Goal: Task Accomplishment & Management: Complete application form

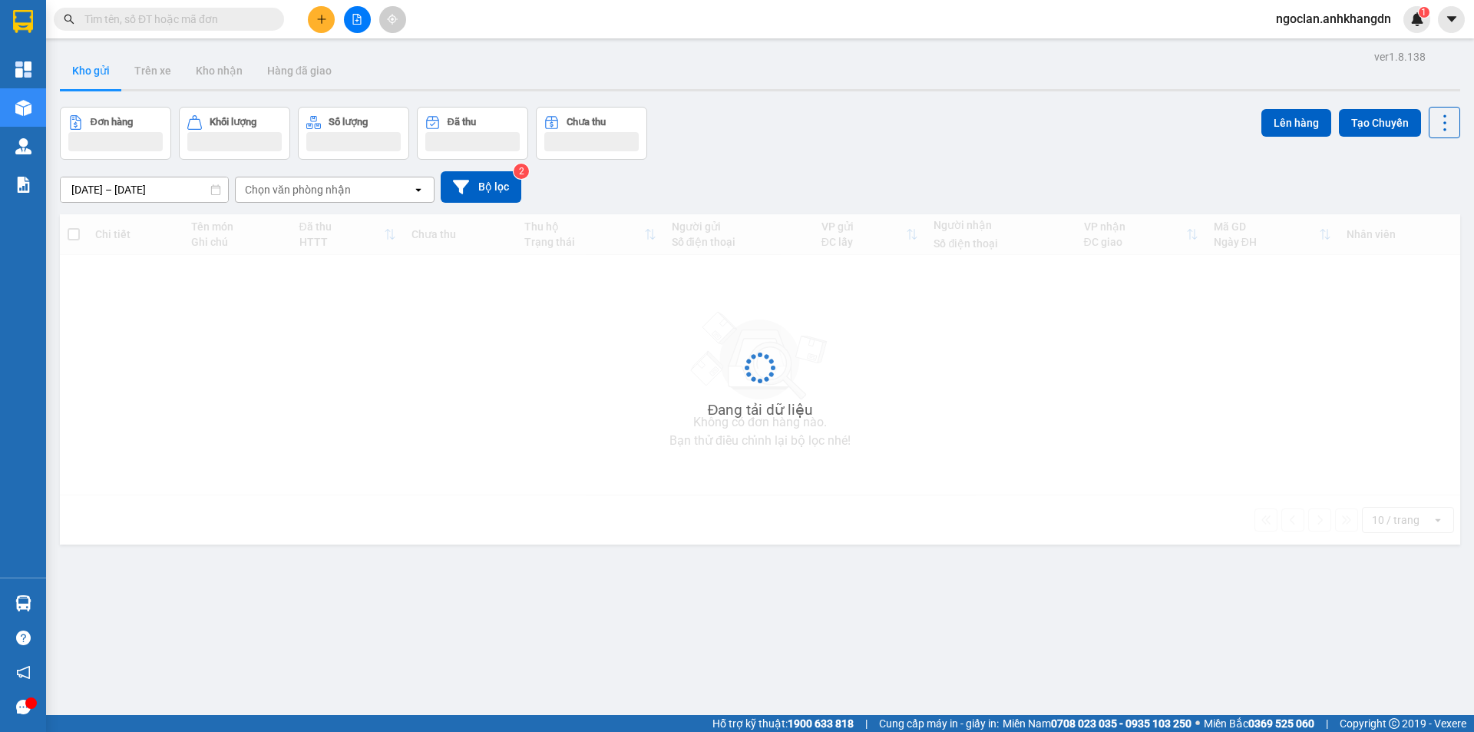
click at [356, 24] on icon "file-add" at bounding box center [357, 19] width 8 height 11
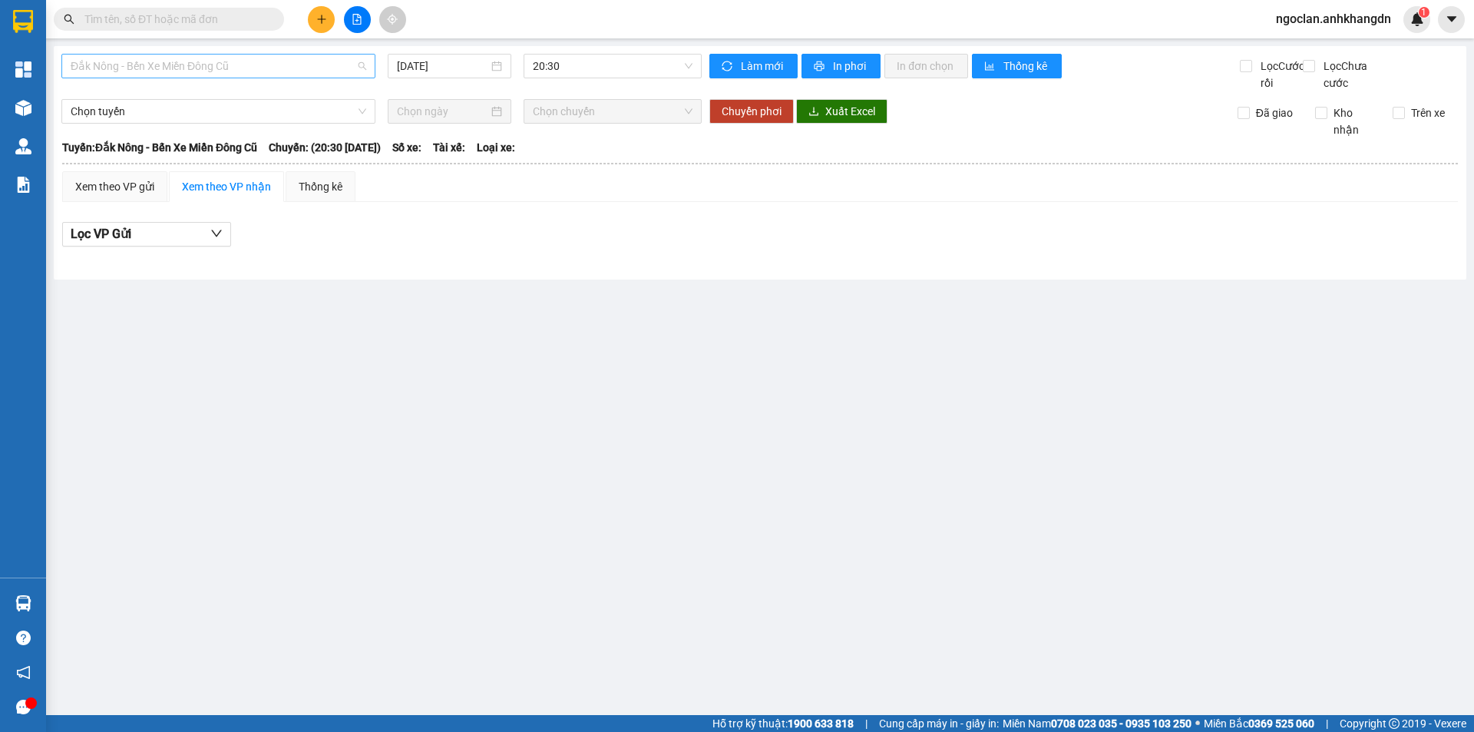
click at [317, 65] on span "Đắk Nông - Bến Xe Miền Đông Cũ" at bounding box center [219, 66] width 296 height 23
click at [248, 139] on div "Bến Xe Miền Đông Cũ - Đắk Nông" at bounding box center [219, 145] width 296 height 17
click at [423, 71] on input "15/08/2025" at bounding box center [442, 66] width 91 height 17
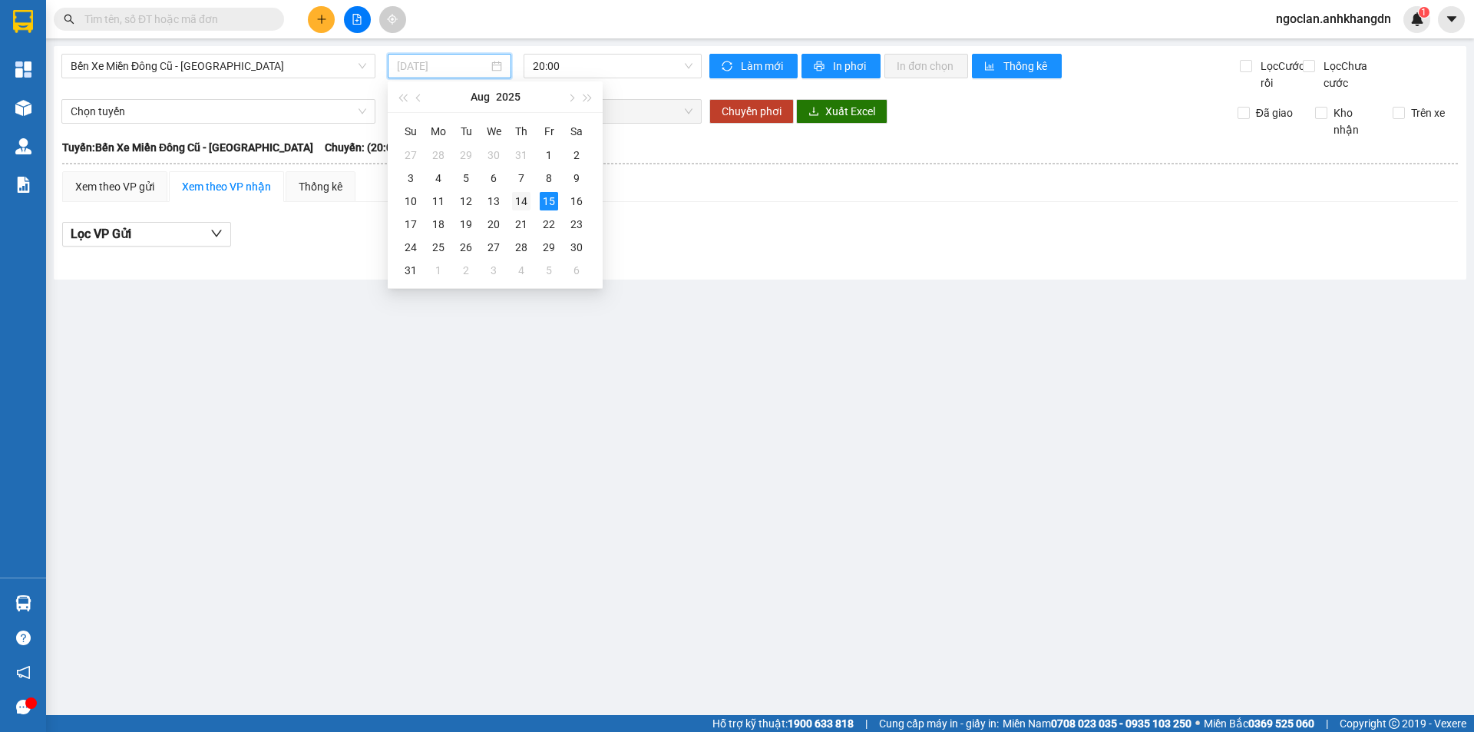
click at [523, 196] on div "14" at bounding box center [521, 201] width 18 height 18
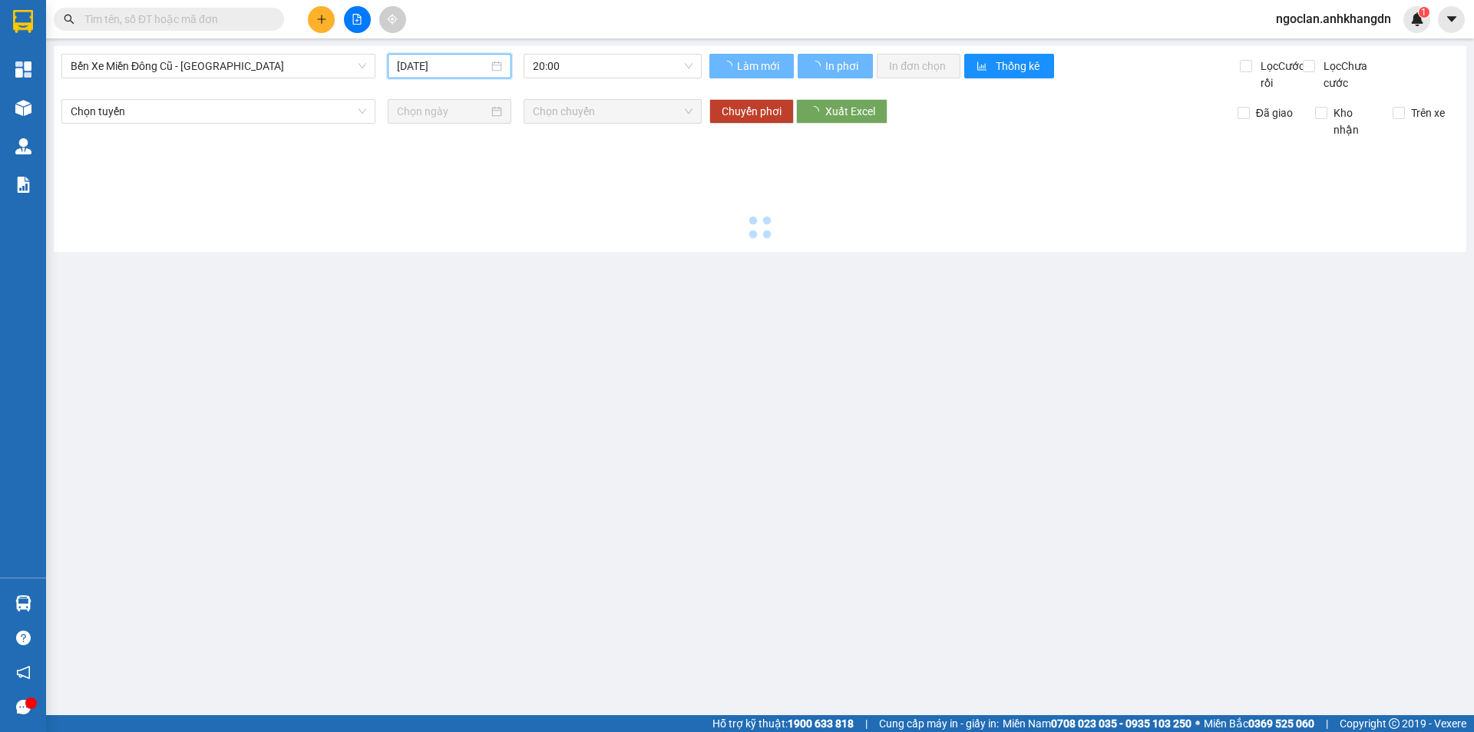
type input "14/08/2025"
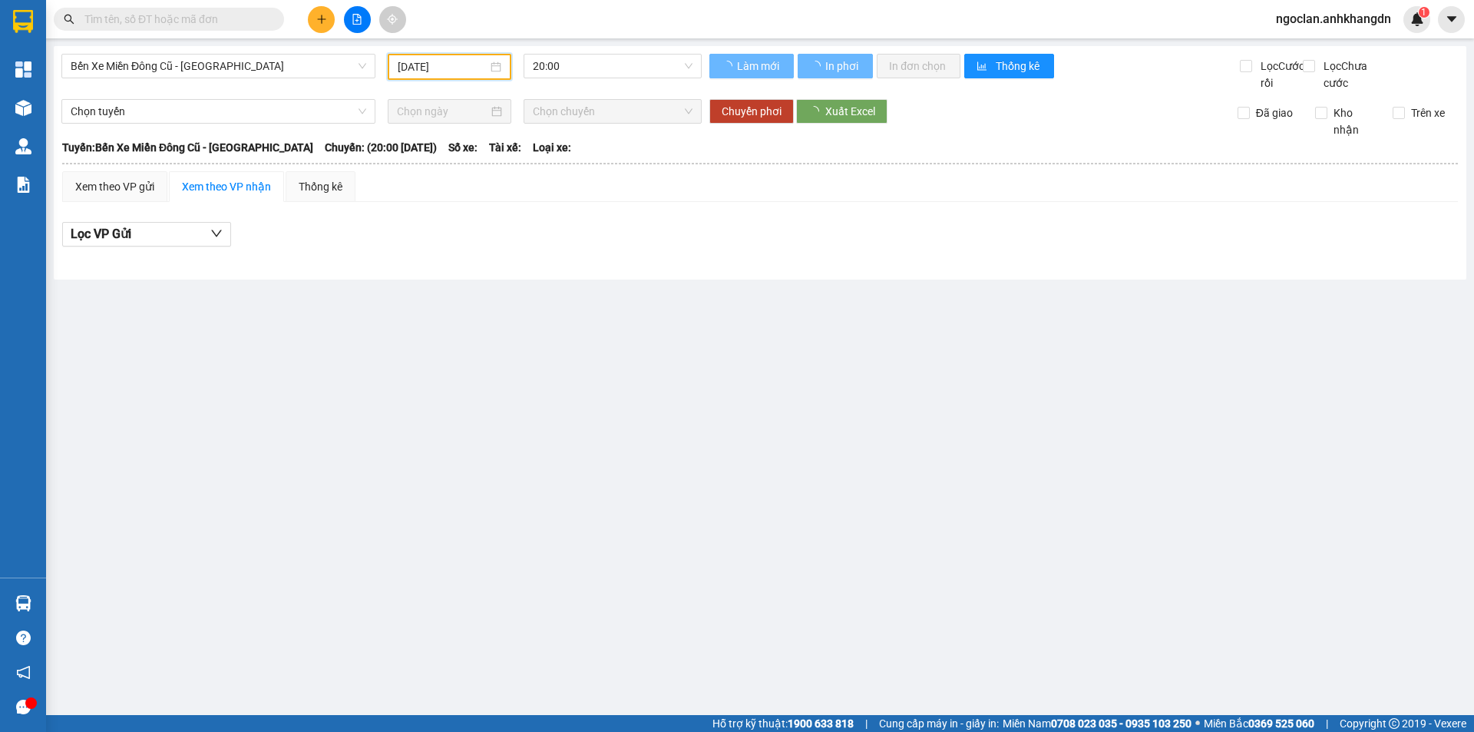
click at [591, 81] on div "Bến Xe Miền Đông Cũ - Đắk Nông 14/08/2025 20:00" at bounding box center [381, 73] width 640 height 38
click at [620, 79] on div "20:00" at bounding box center [613, 67] width 190 height 26
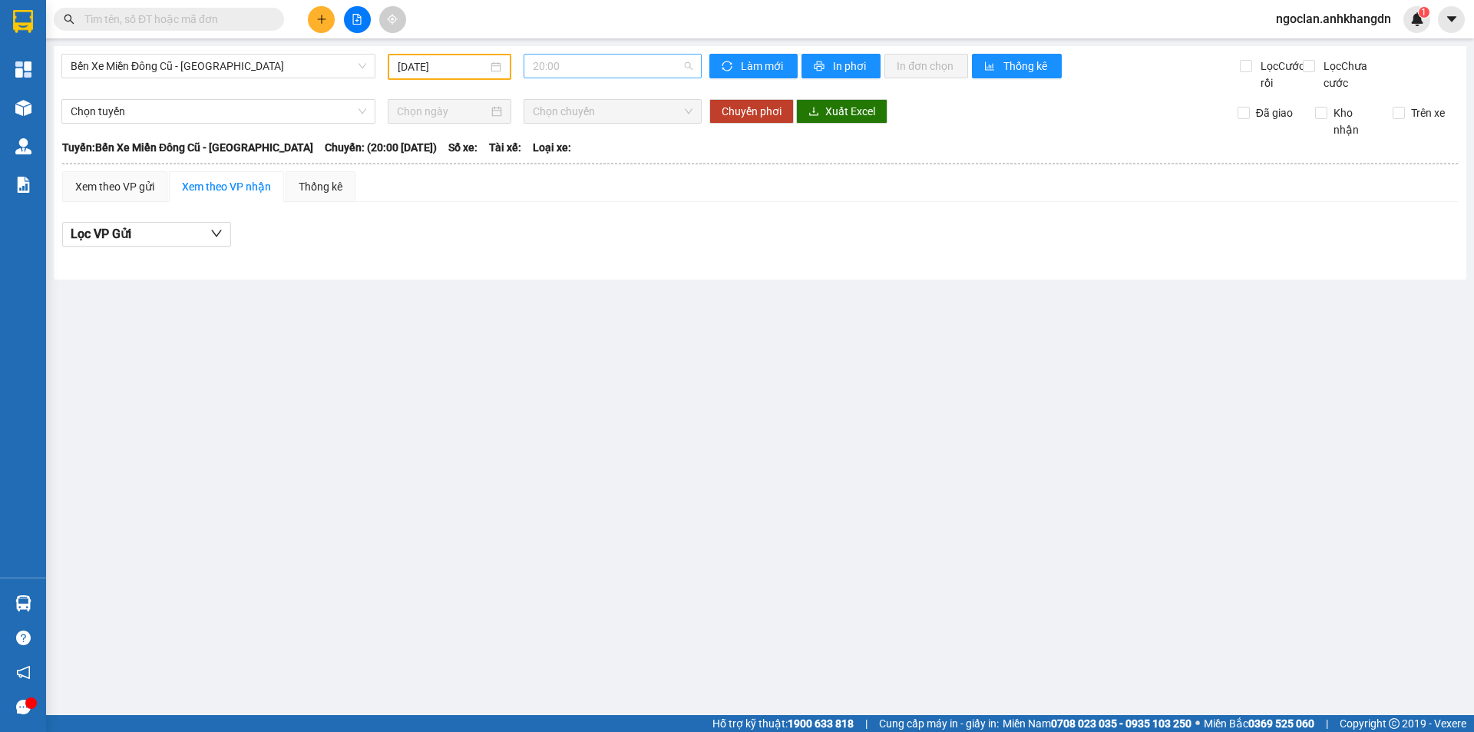
click at [657, 68] on span "20:00" at bounding box center [613, 66] width 160 height 23
click at [617, 147] on div "21:30 - 74F-005.97" at bounding box center [593, 145] width 120 height 17
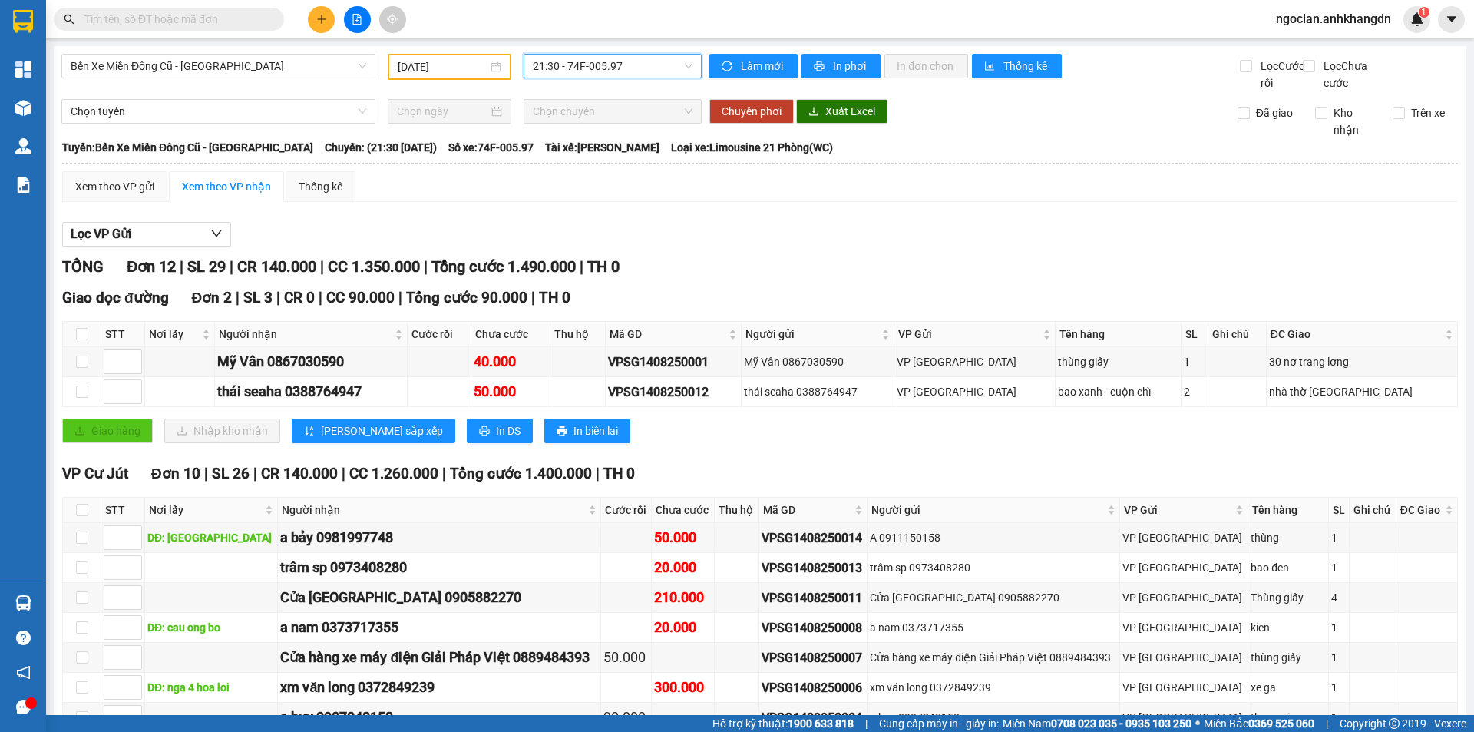
scroll to position [204, 0]
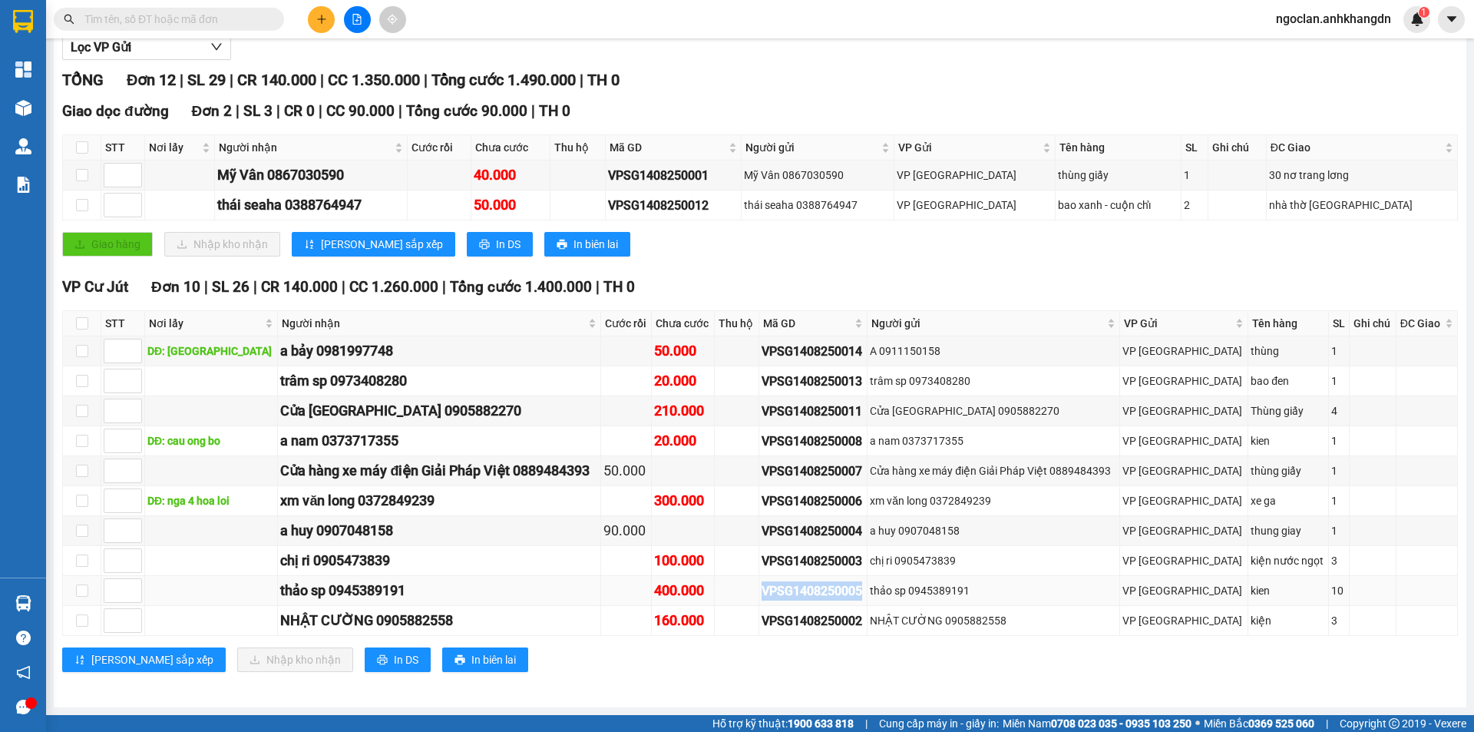
drag, startPoint x: 895, startPoint y: 587, endPoint x: 759, endPoint y: 595, distance: 136.9
click at [759, 595] on tr "thảo sp 0945389191 400.000 VPSG1408250005 thảo sp 0945389191 VP Sài Gòn kien 10" at bounding box center [760, 591] width 1395 height 30
copy div "VPSG1408250005"
click at [214, 9] on span at bounding box center [169, 19] width 230 height 23
click at [214, 22] on input "text" at bounding box center [174, 19] width 181 height 17
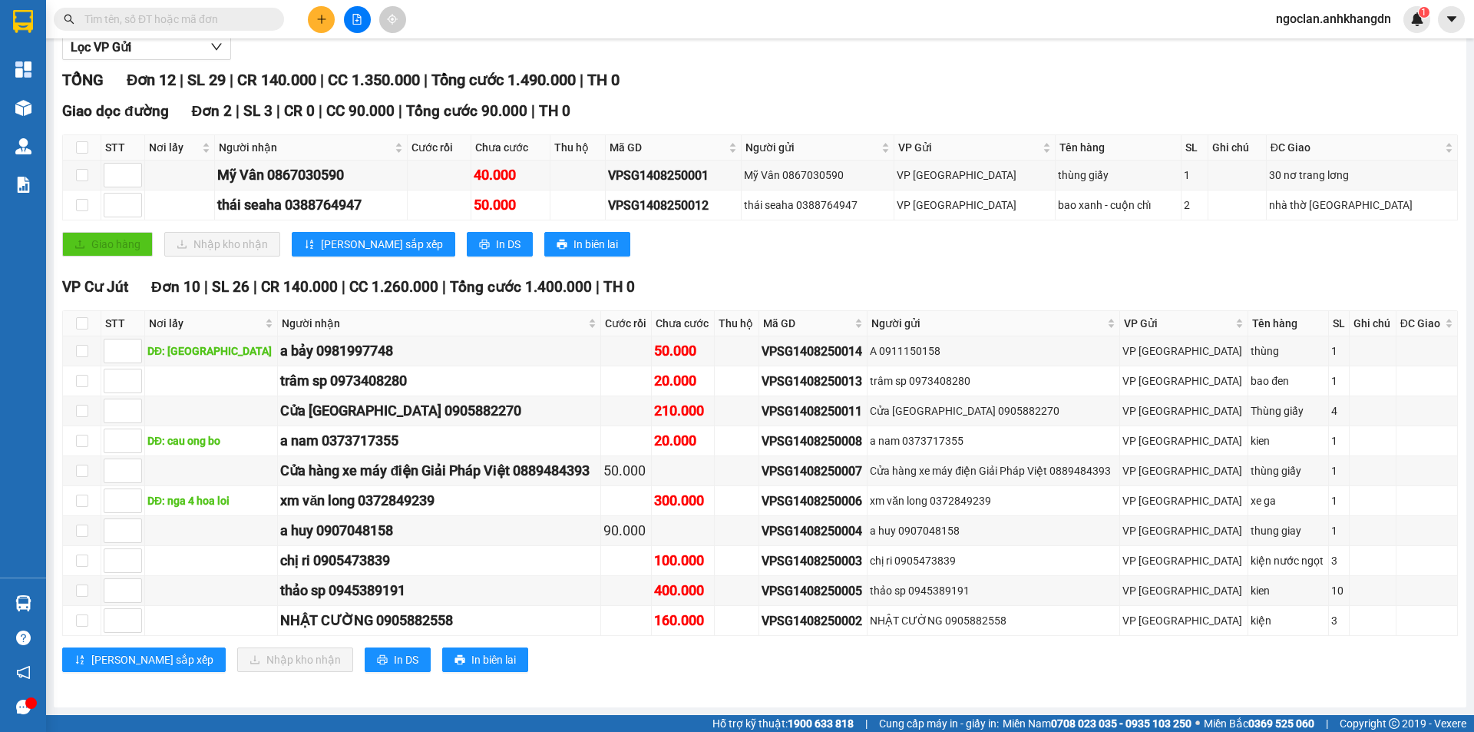
paste input "VPSG1408250005"
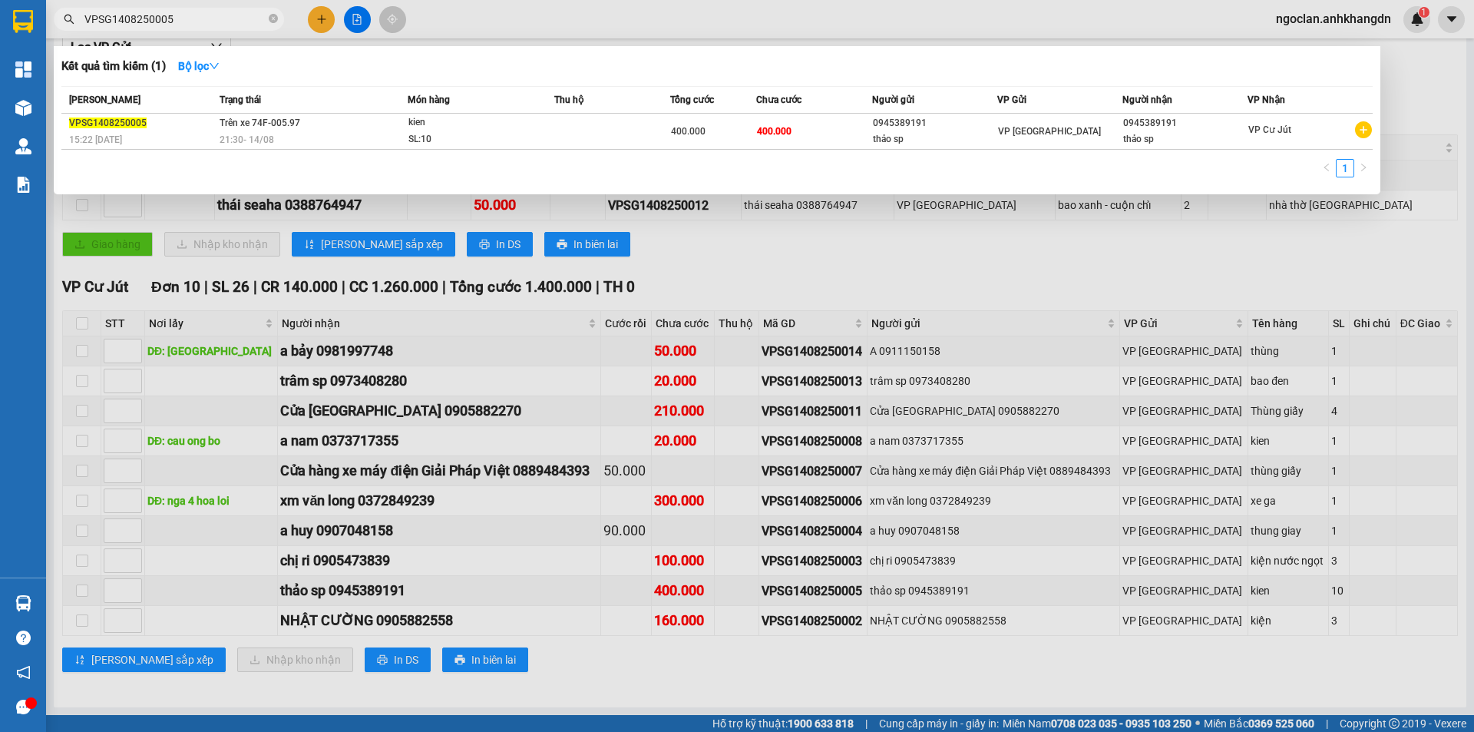
type input "VPSG1408250005"
click at [824, 282] on div at bounding box center [737, 366] width 1474 height 732
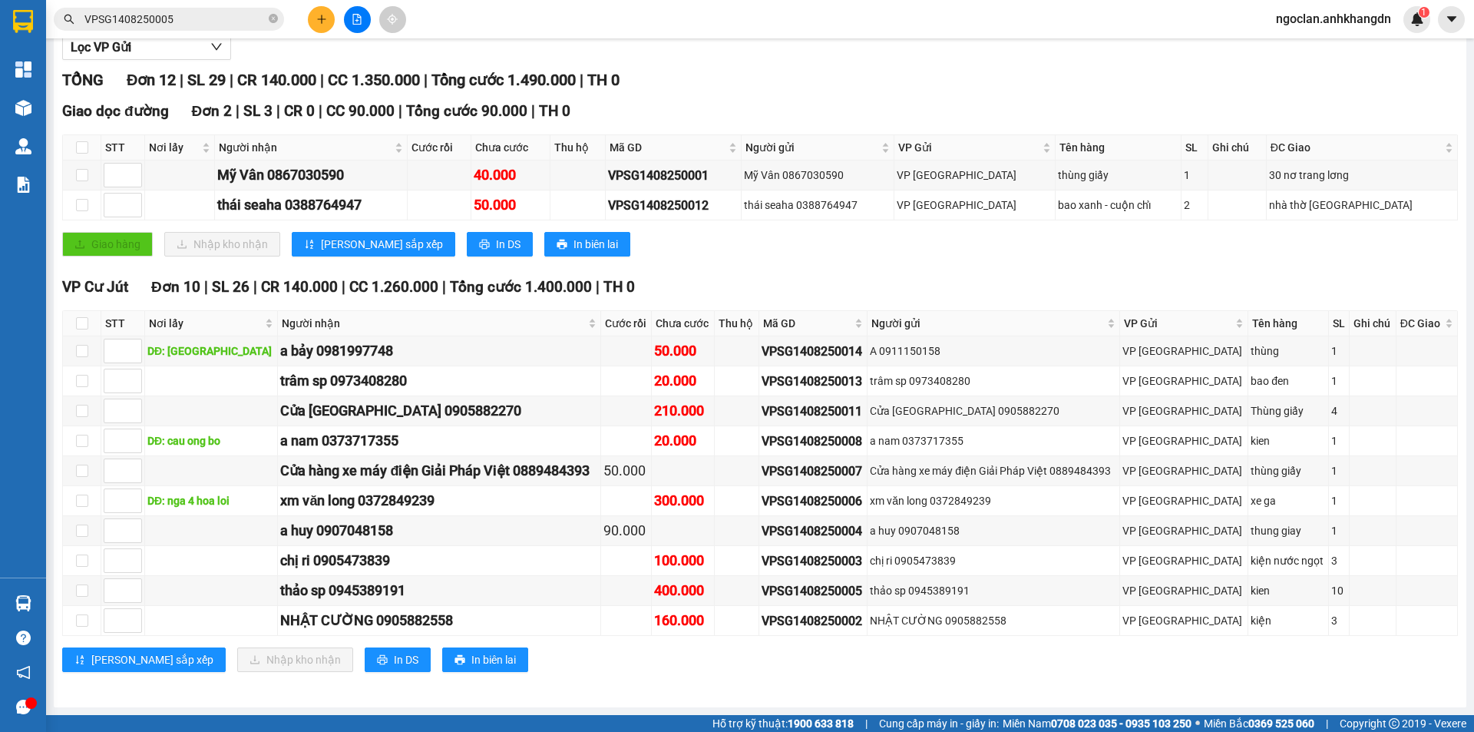
click at [217, 14] on input "VPSG1408250005" at bounding box center [174, 19] width 181 height 17
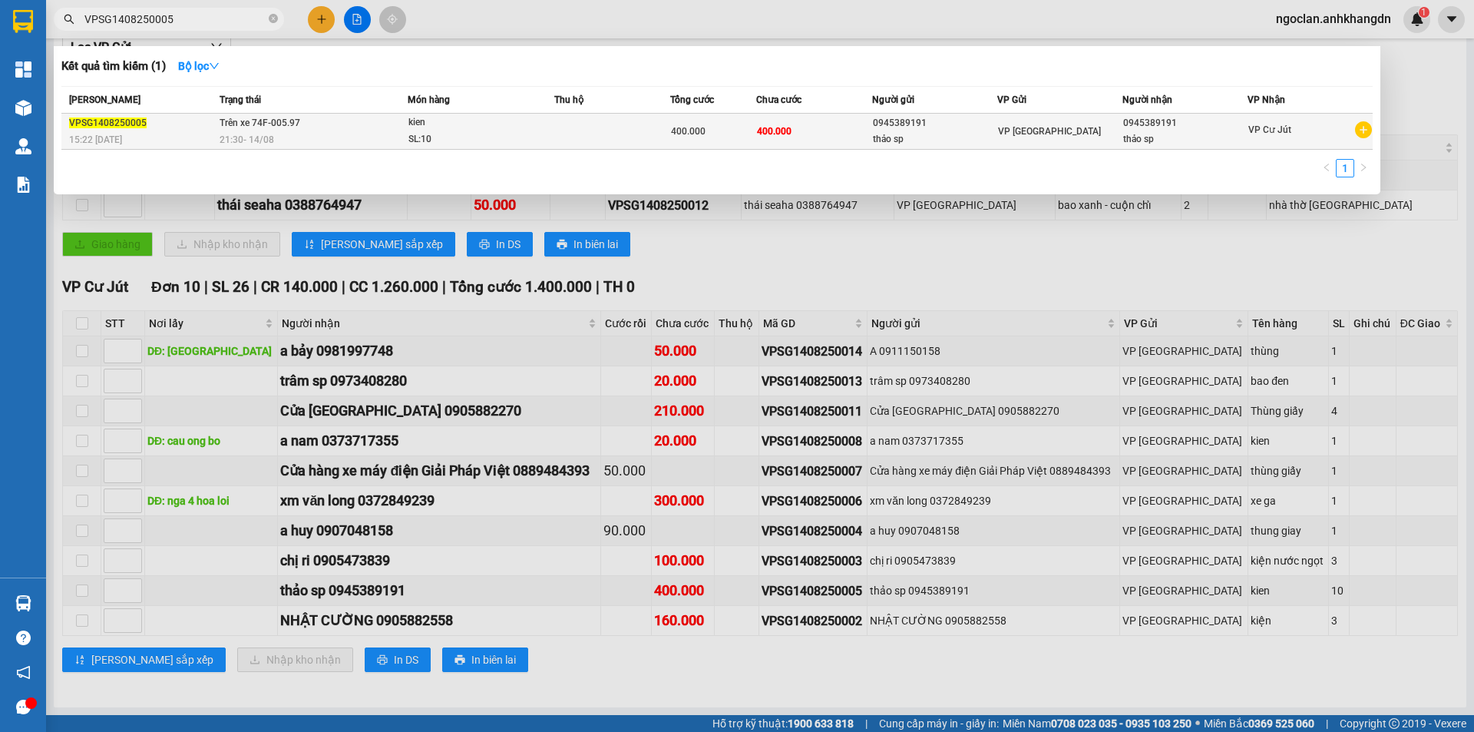
click at [669, 125] on td at bounding box center [611, 132] width 115 height 36
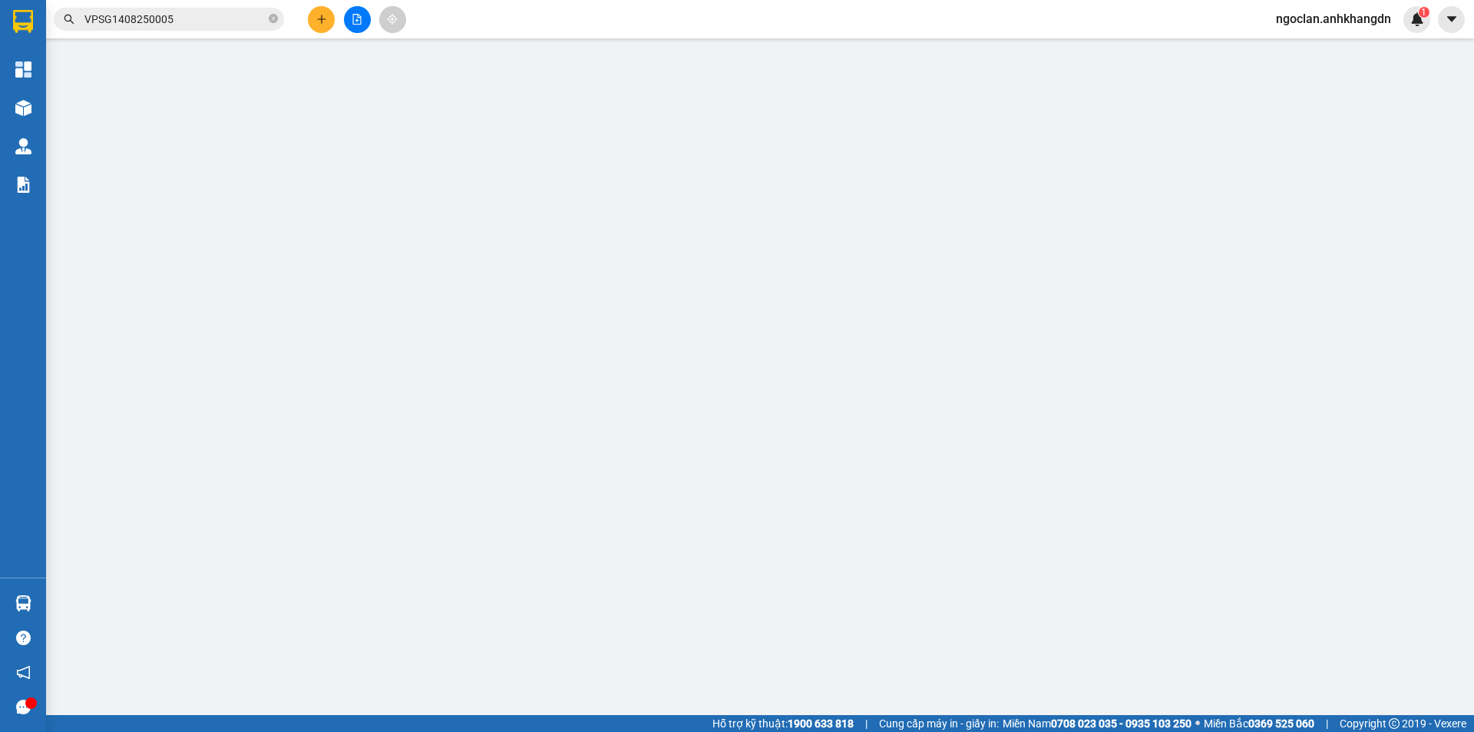
type input "0945389191"
type input "thảo sp"
type input "0945389191"
type input "thảo sp"
type input "400.000"
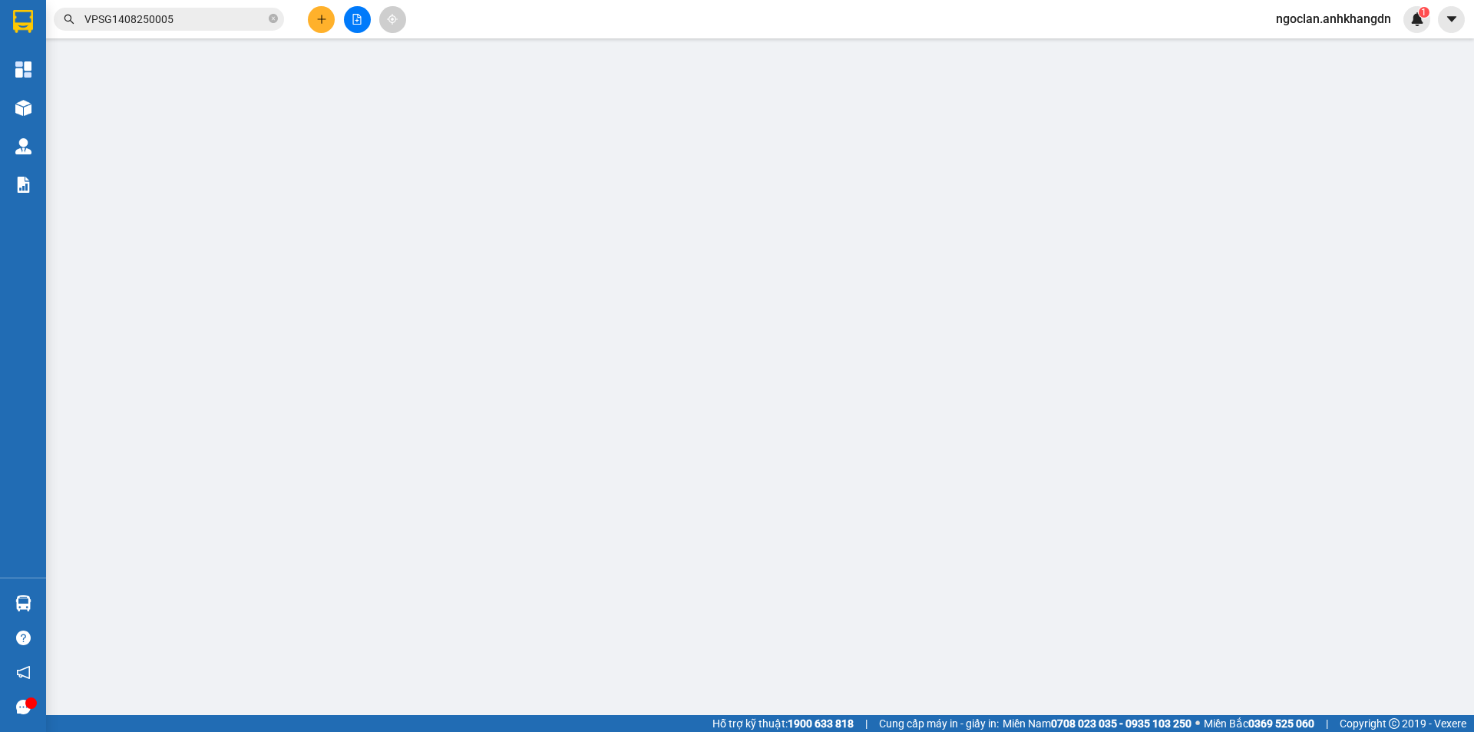
type input "400.000"
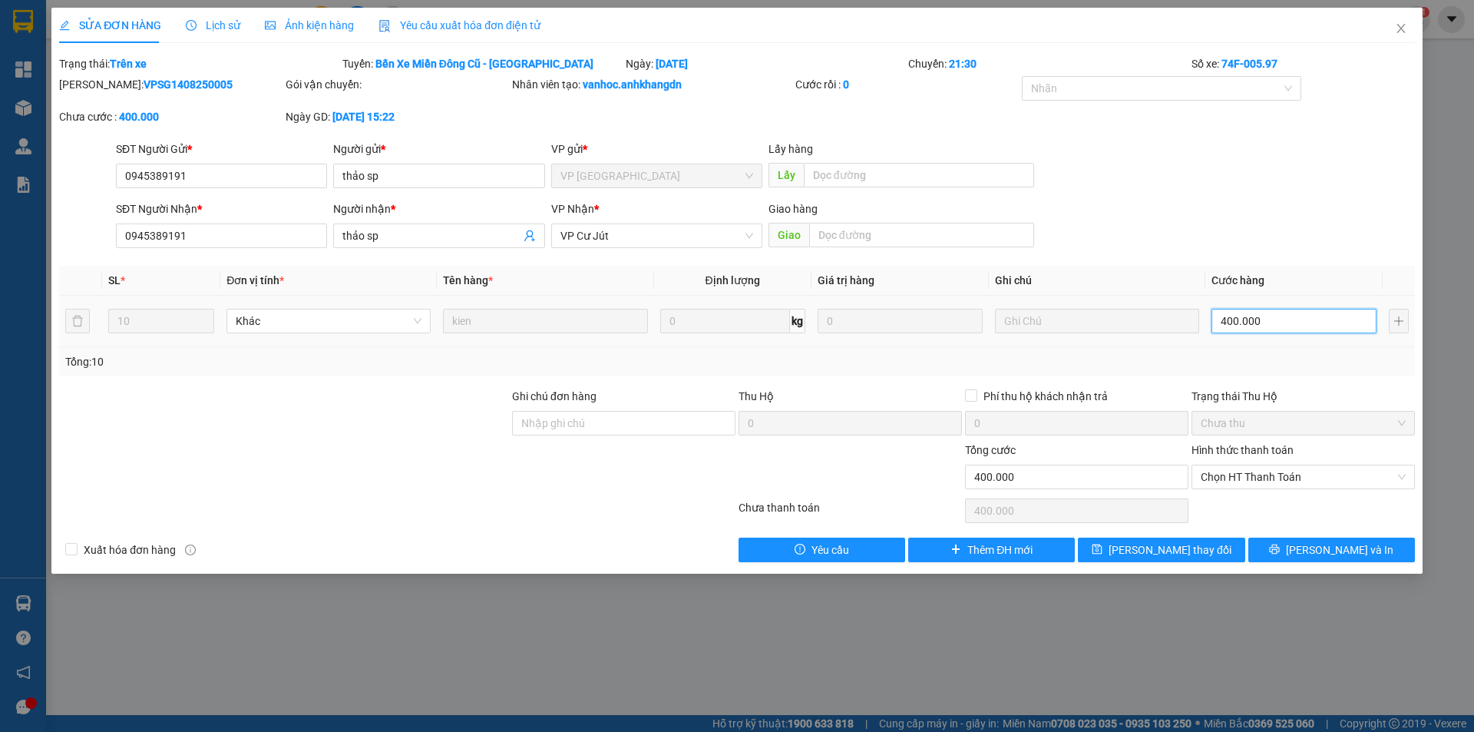
click at [1260, 325] on input "400.000" at bounding box center [1294, 321] width 165 height 25
type input "4"
type input "48"
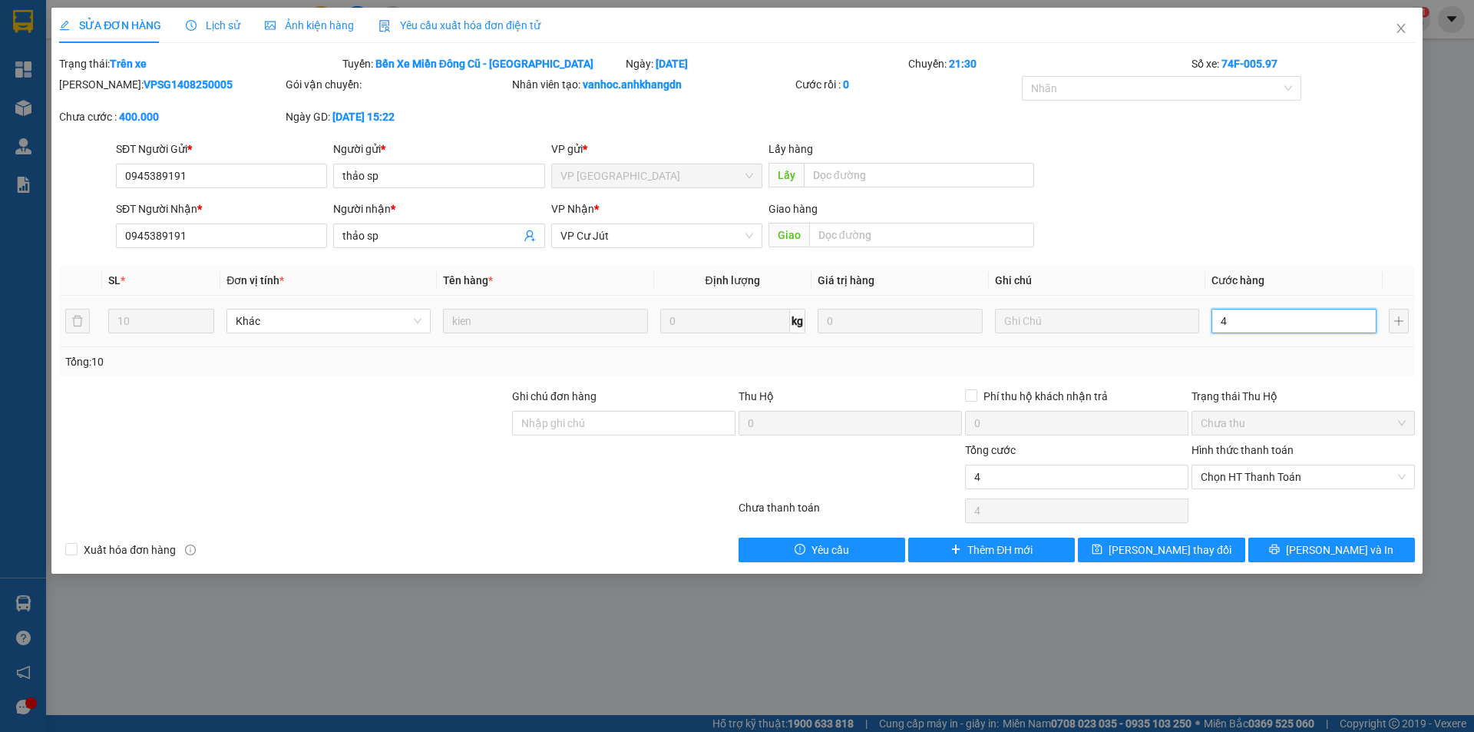
type input "48"
type input "480"
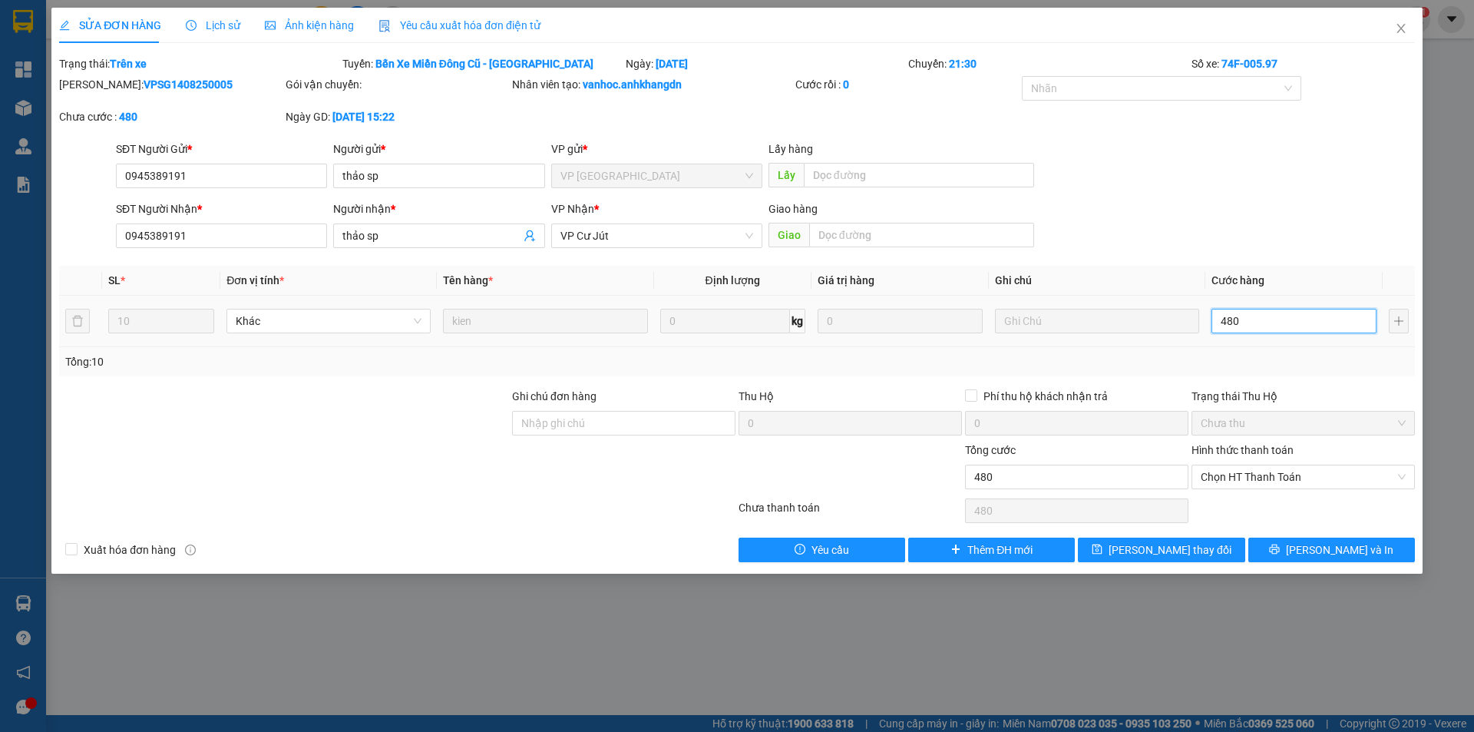
type input "4.800"
type input "48.000"
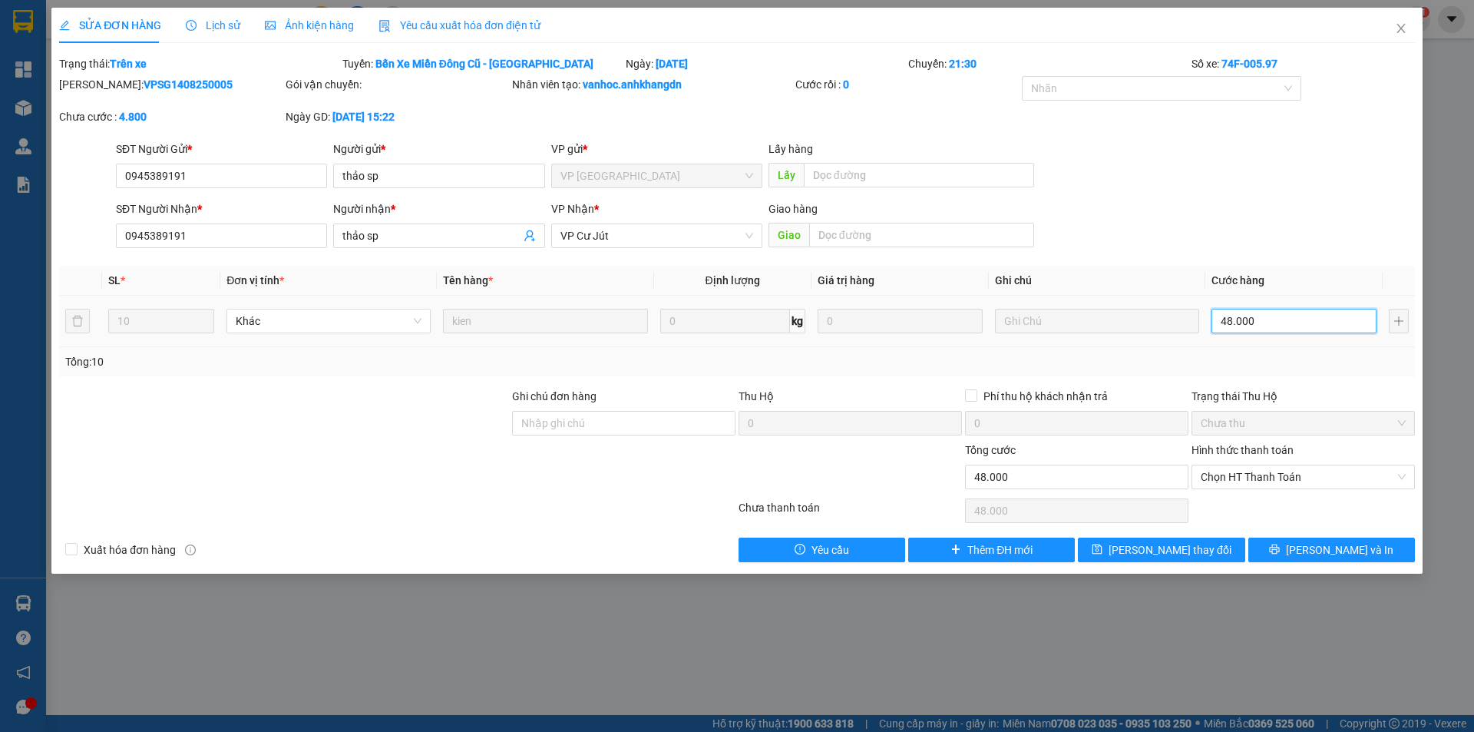
type input "480.000"
click at [1180, 548] on span "Lưu thay đổi" at bounding box center [1170, 549] width 123 height 17
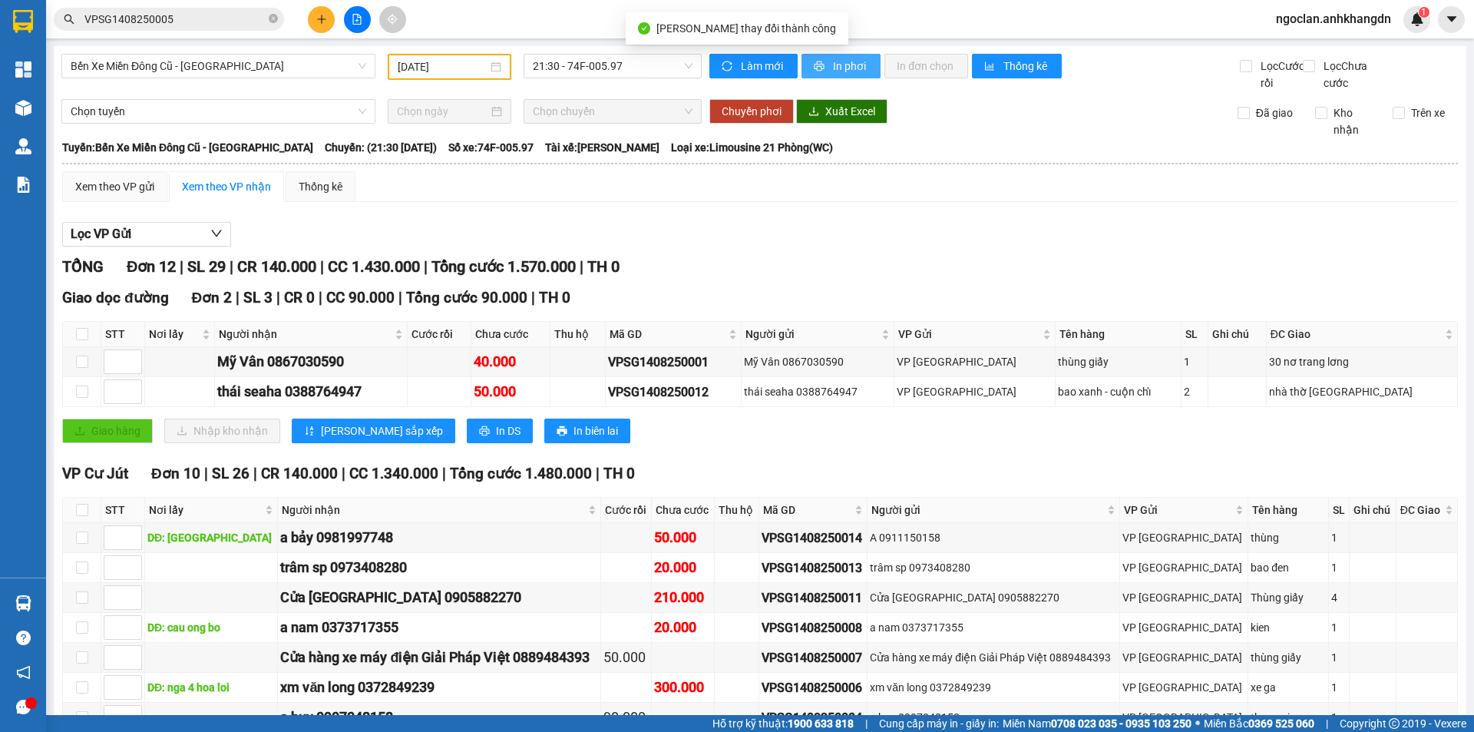
click at [852, 70] on span "In phơi" at bounding box center [850, 66] width 35 height 17
click at [828, 279] on div "TỔNG Đơn 12 | SL 29 | CR 140.000 | CC 1.430.000 | Tổng cước 1.570.000 | TH 0" at bounding box center [760, 267] width 1396 height 24
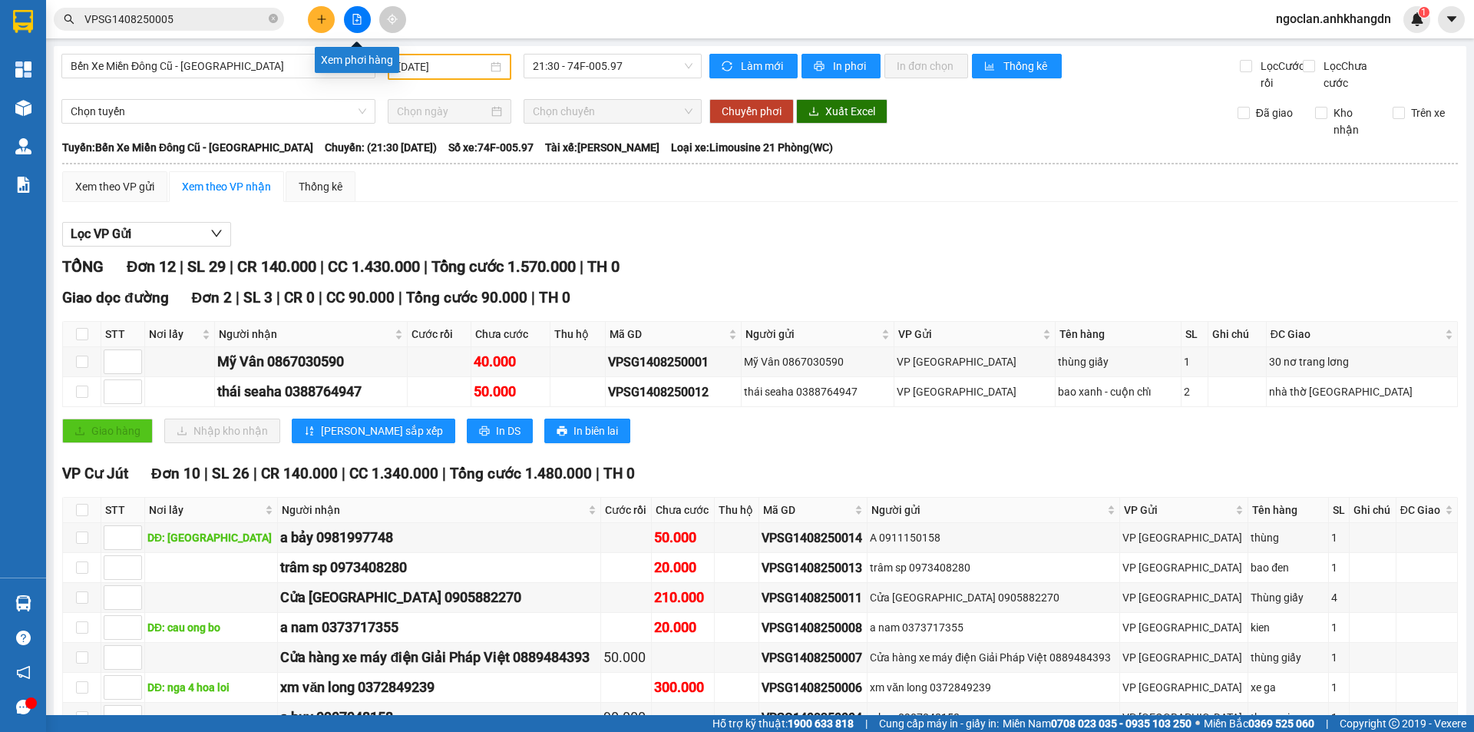
click at [347, 16] on button at bounding box center [357, 19] width 27 height 27
click at [327, 25] on button at bounding box center [321, 19] width 27 height 27
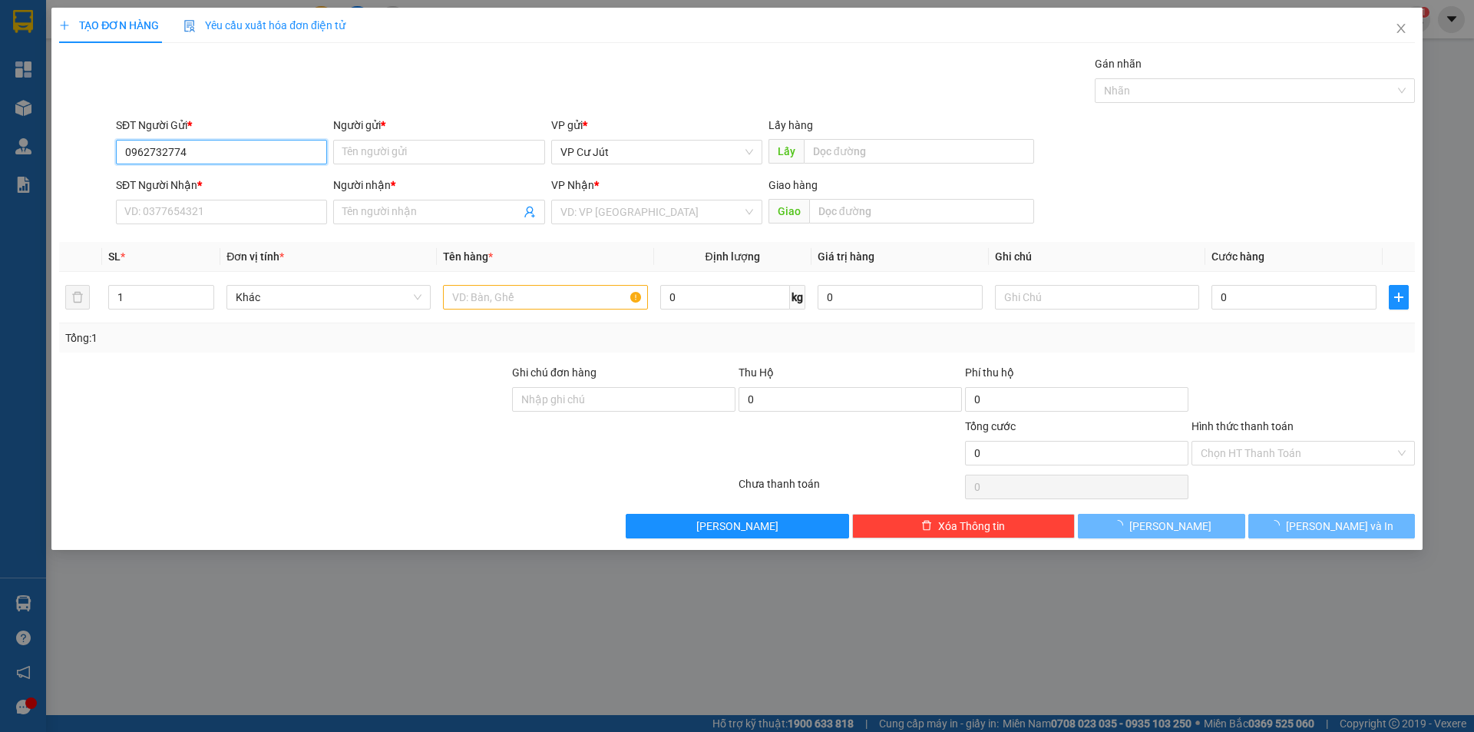
type input "0962732774"
click at [368, 166] on div "Người gửi * Tên người gửi" at bounding box center [438, 144] width 211 height 54
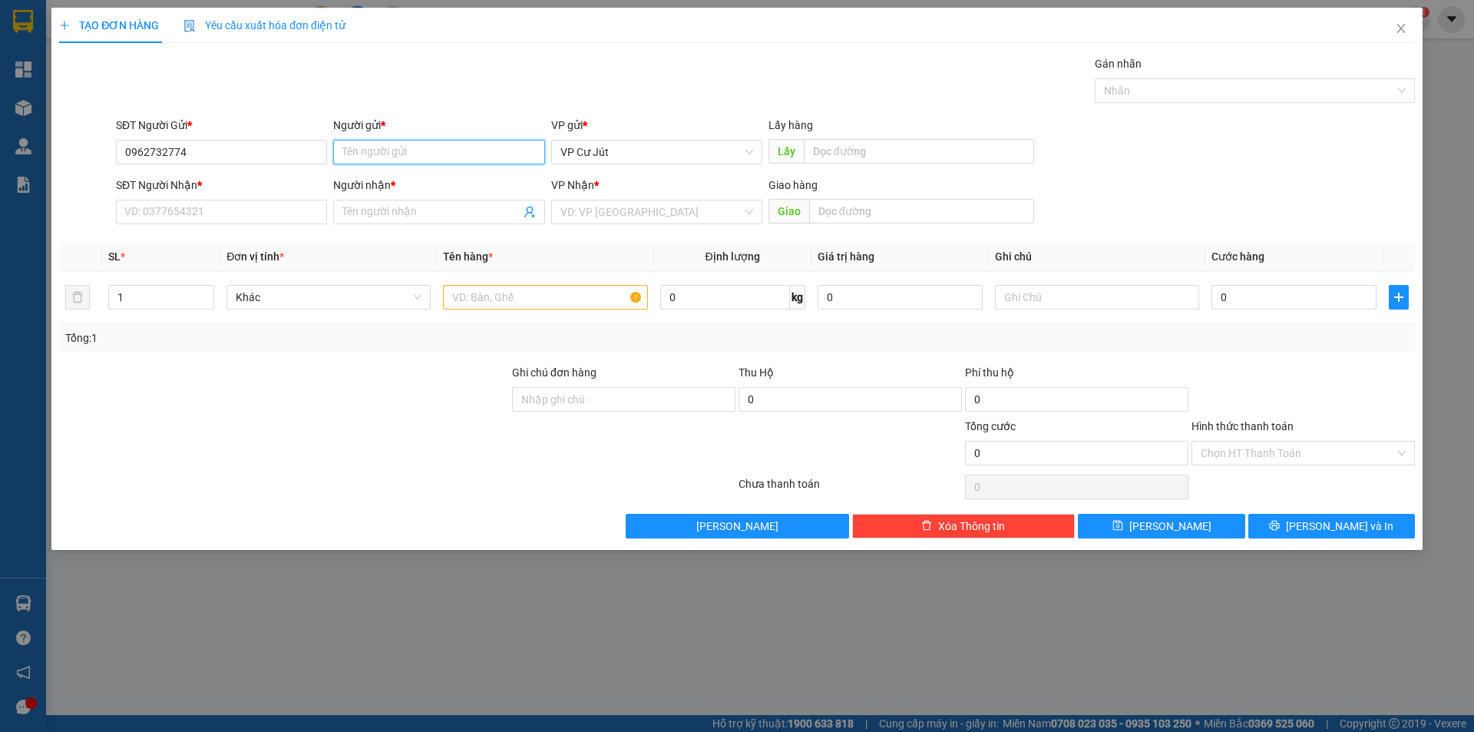
click at [425, 155] on input "Người gửi *" at bounding box center [438, 152] width 211 height 25
click at [271, 138] on div "SĐT Người Gửi *" at bounding box center [221, 128] width 211 height 23
click at [268, 151] on input "0962732774" at bounding box center [221, 152] width 211 height 25
click at [377, 157] on input "Người gửi *" at bounding box center [438, 152] width 211 height 25
type input "Lan - Cty Anh Khang"
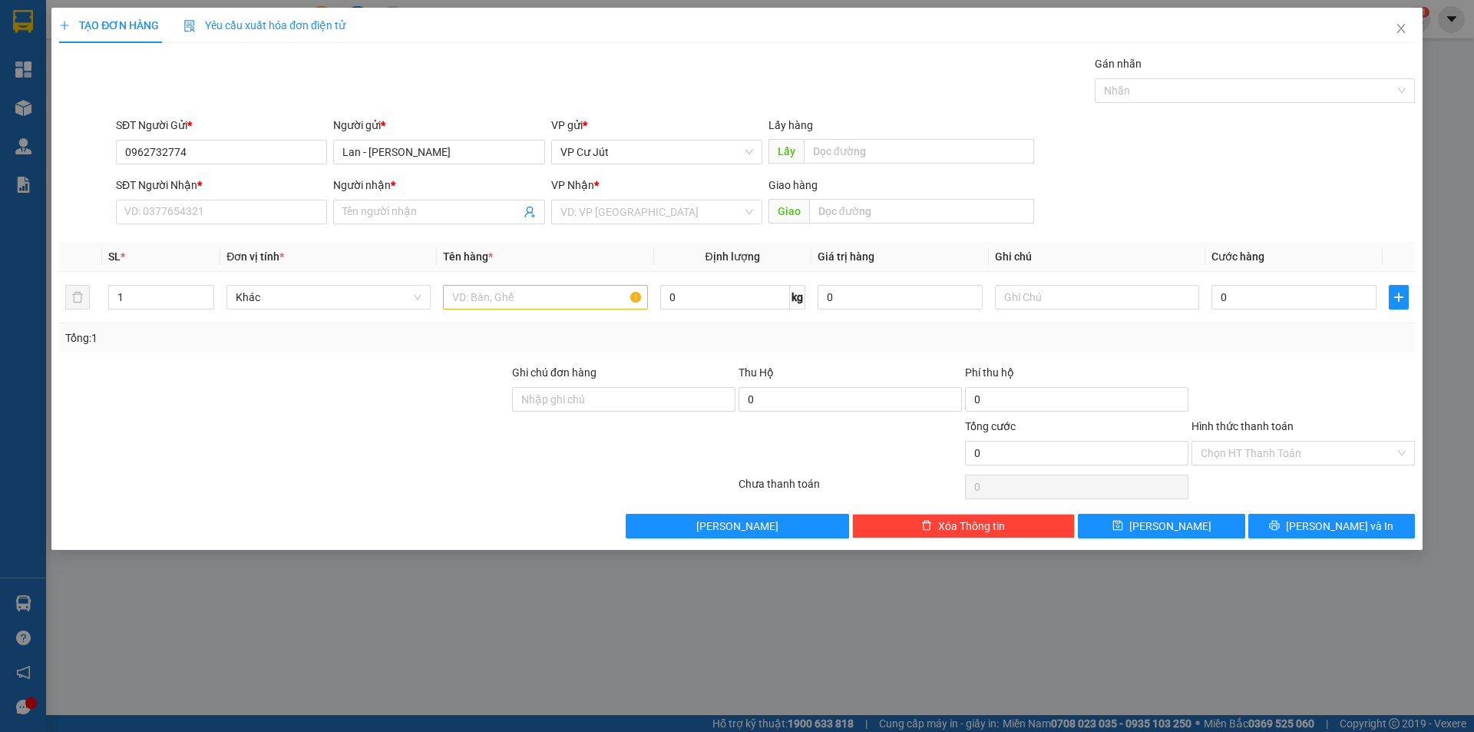
drag, startPoint x: 473, startPoint y: 177, endPoint x: 422, endPoint y: 180, distance: 50.8
click at [474, 177] on div "Người nhận *" at bounding box center [438, 185] width 211 height 17
click at [474, 204] on input "Người nhận *" at bounding box center [431, 212] width 177 height 17
click at [263, 204] on input "SĐT Người Nhận *" at bounding box center [221, 212] width 211 height 25
type input "0332123300"
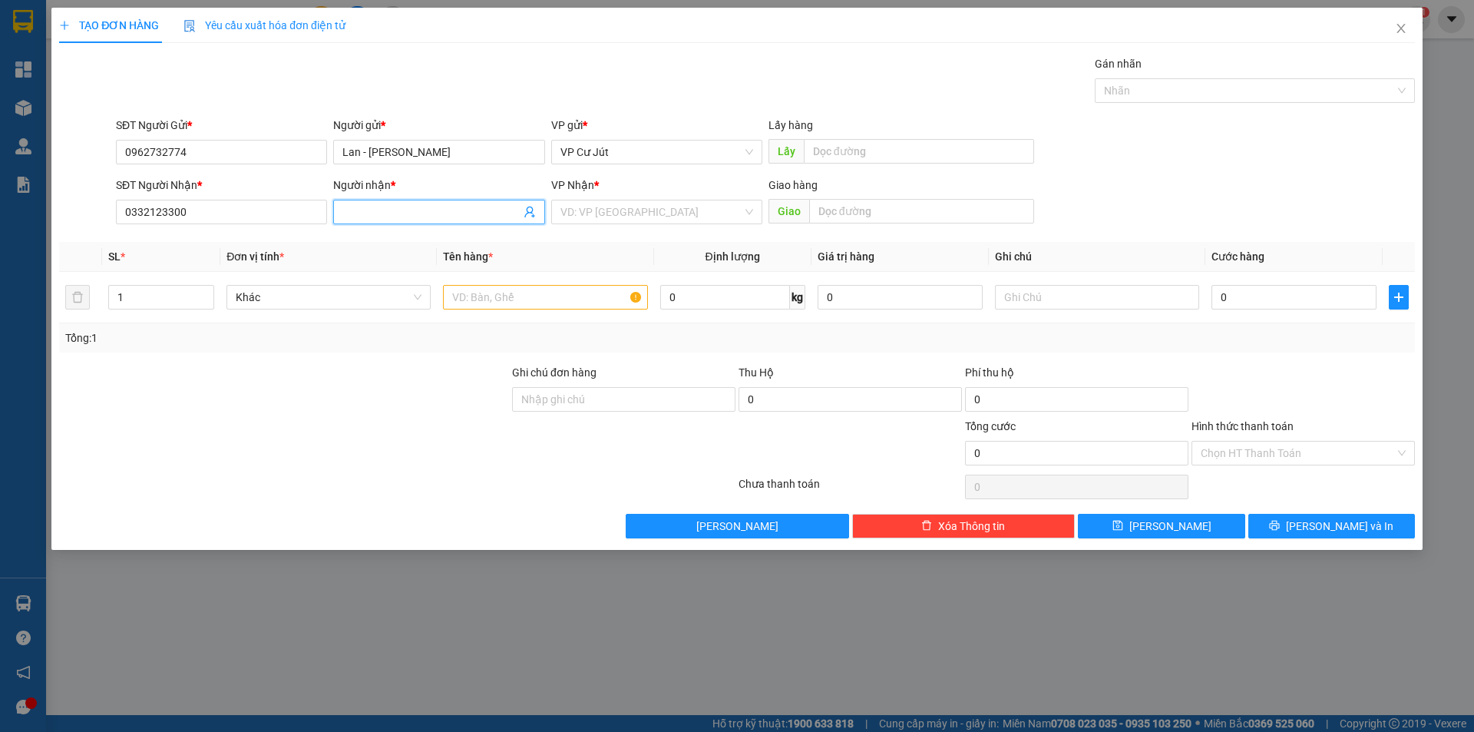
click at [372, 217] on input "Người nhận *" at bounding box center [431, 212] width 177 height 17
type input "Ngọc Minh - Ngân hàng SHB"
click at [505, 316] on td at bounding box center [545, 297] width 217 height 51
click at [503, 298] on input "text" at bounding box center [545, 297] width 204 height 25
type input "h"
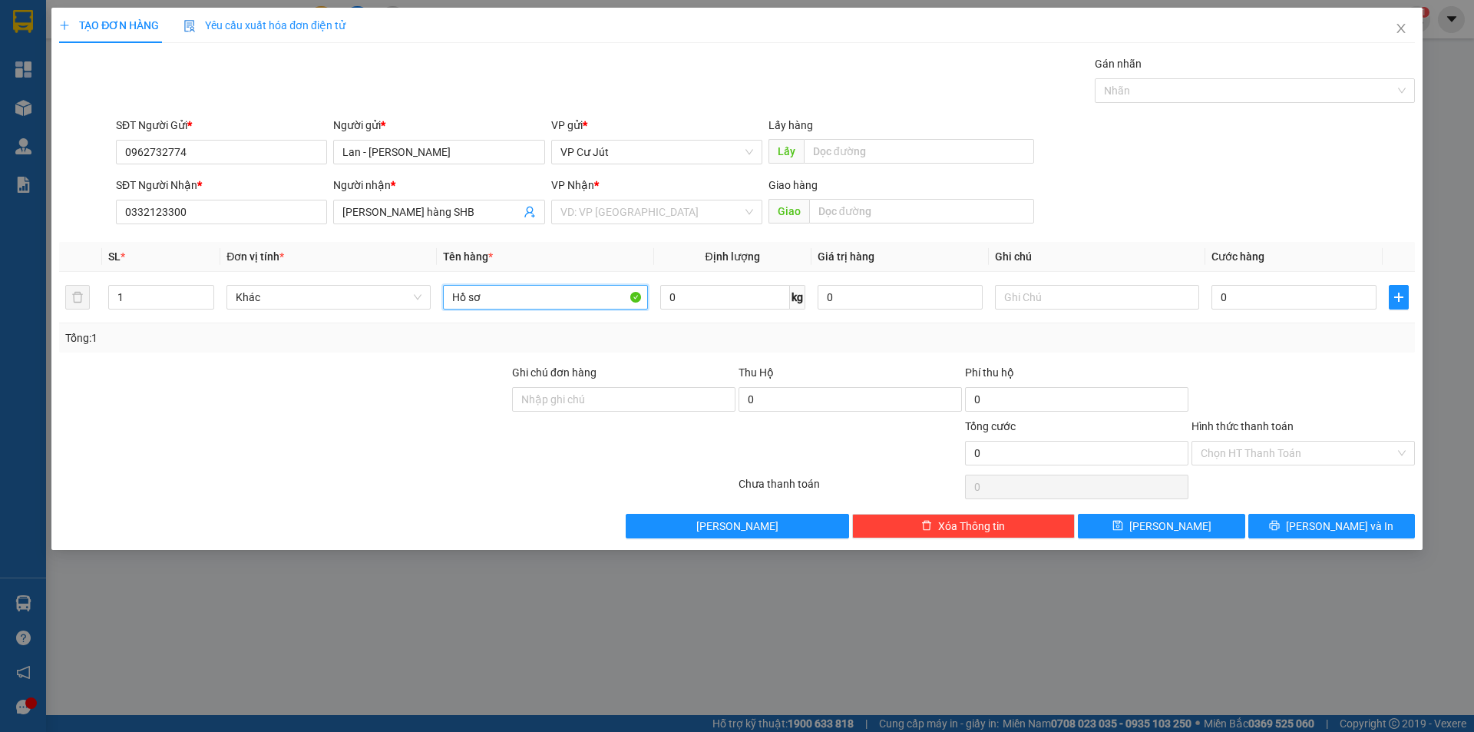
type input "Hồ sơ"
click at [525, 483] on div at bounding box center [398, 487] width 680 height 31
click at [1295, 450] on input "Hình thức thanh toán" at bounding box center [1298, 453] width 194 height 23
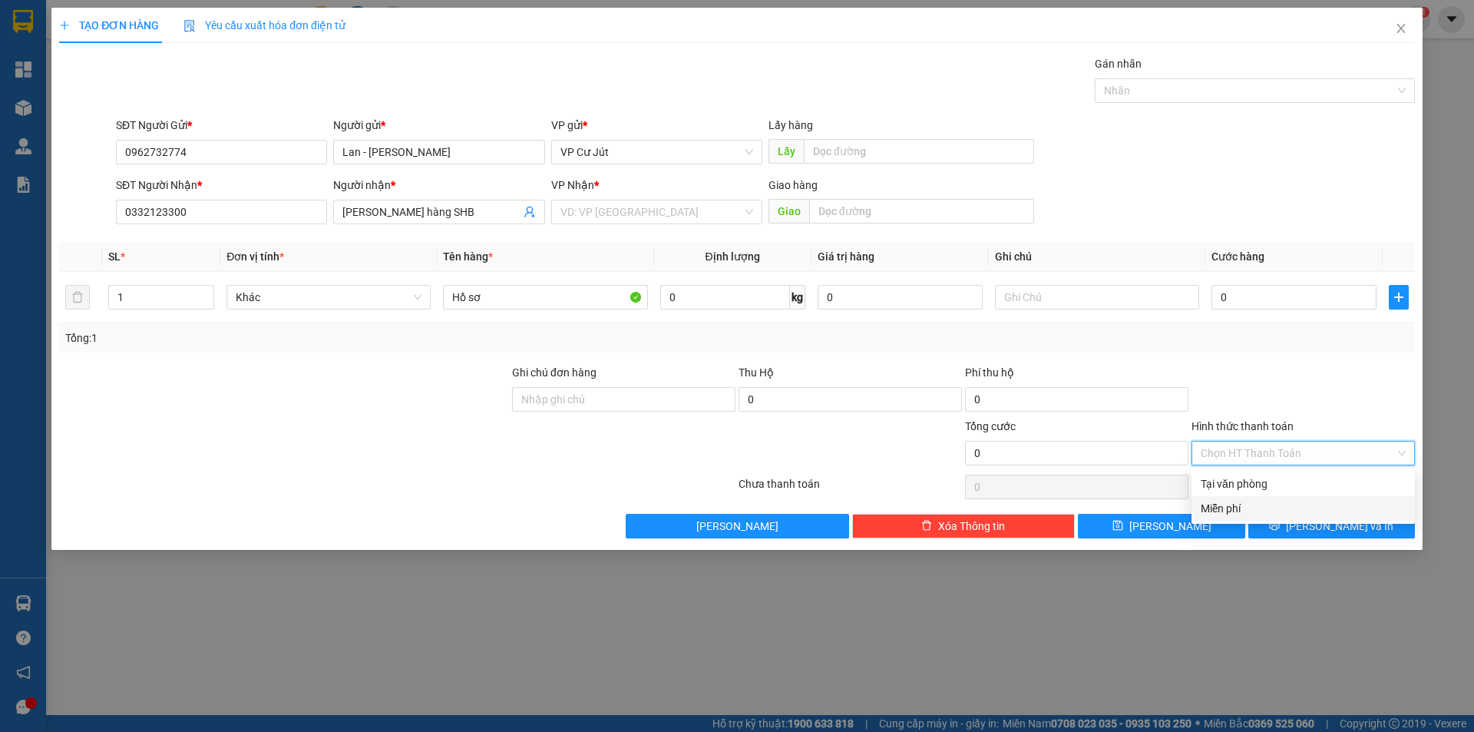
click at [1256, 518] on div "Miễn phí" at bounding box center [1303, 508] width 223 height 25
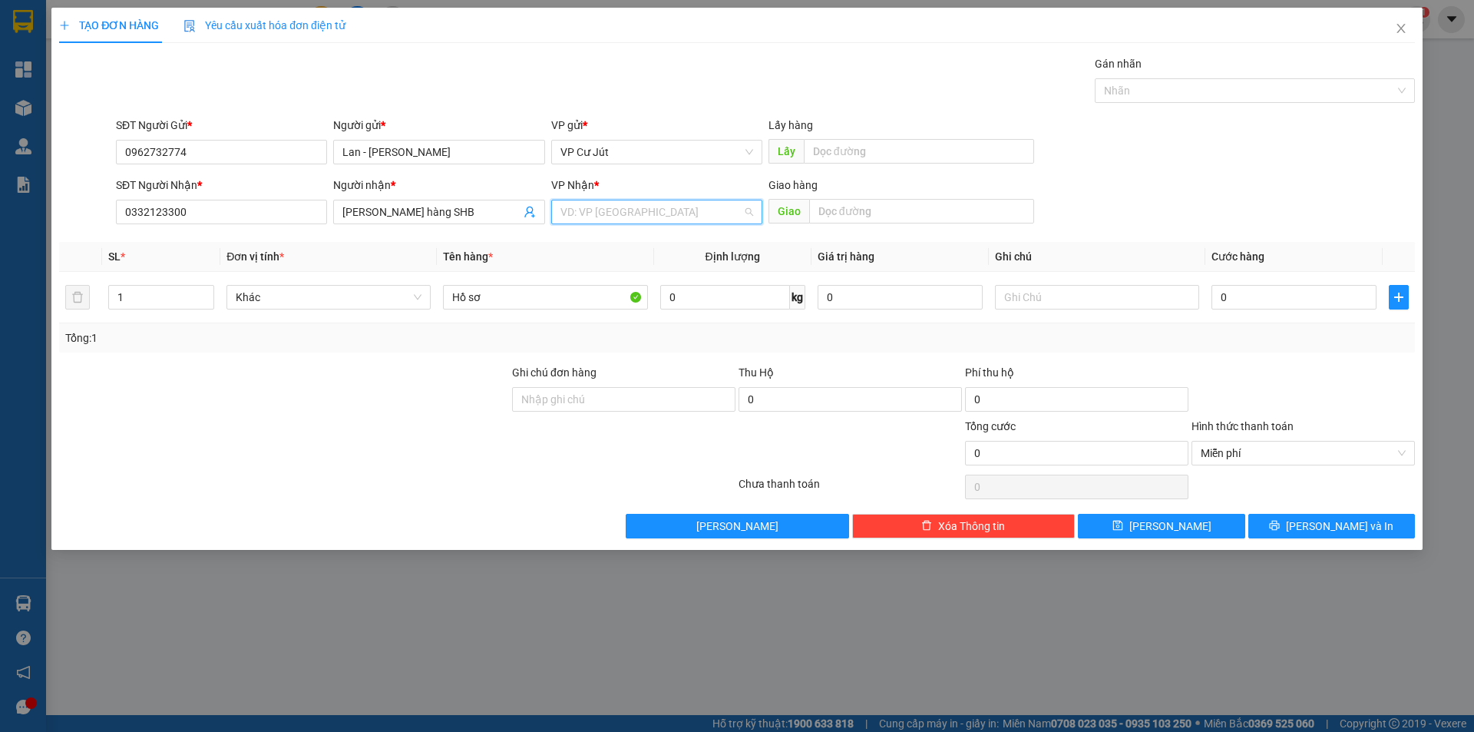
click at [667, 207] on input "search" at bounding box center [652, 211] width 182 height 23
click at [663, 206] on input "search" at bounding box center [652, 211] width 182 height 23
drag, startPoint x: 597, startPoint y: 287, endPoint x: 636, endPoint y: 303, distance: 41.6
click at [597, 288] on div "VP Cư Jút" at bounding box center [657, 291] width 193 height 17
click at [1325, 525] on span "Lưu và In" at bounding box center [1340, 526] width 108 height 17
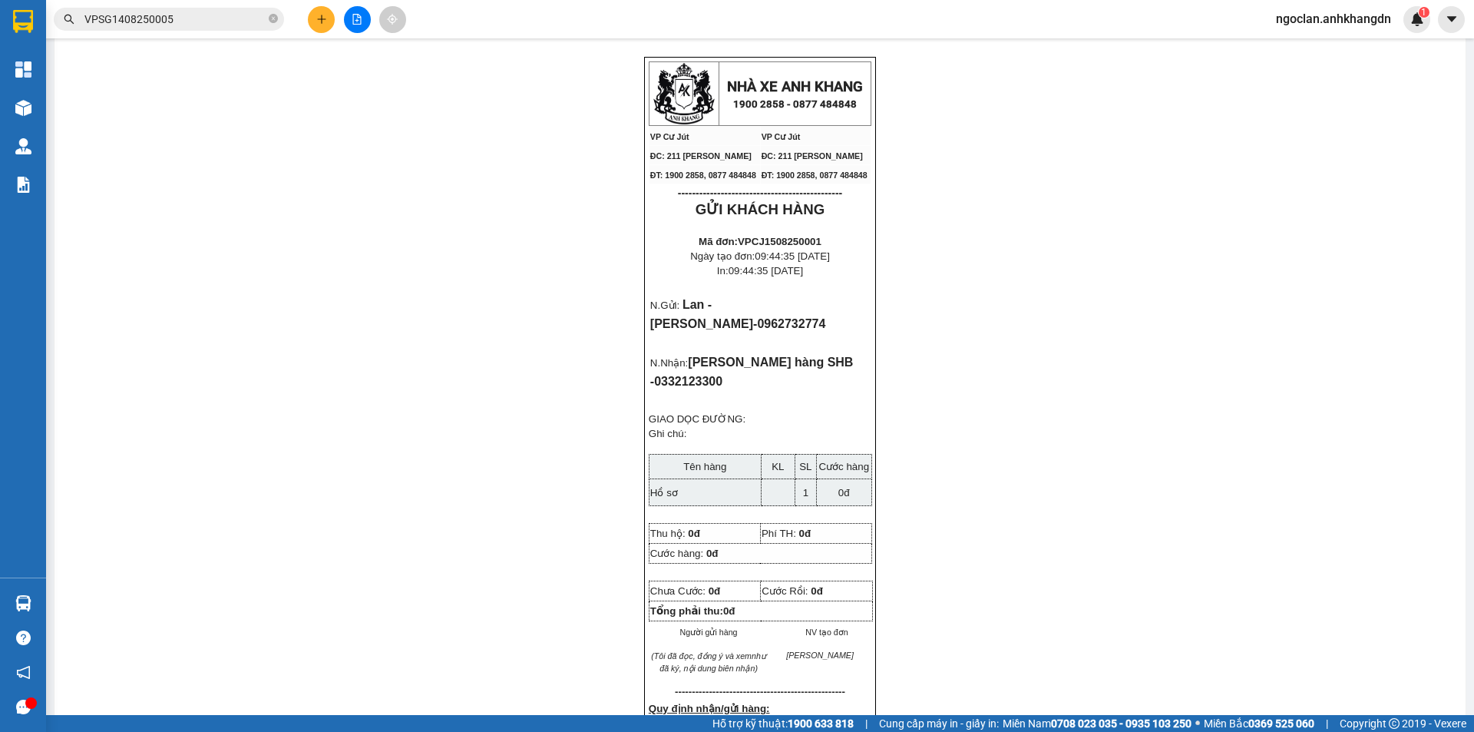
scroll to position [230, 0]
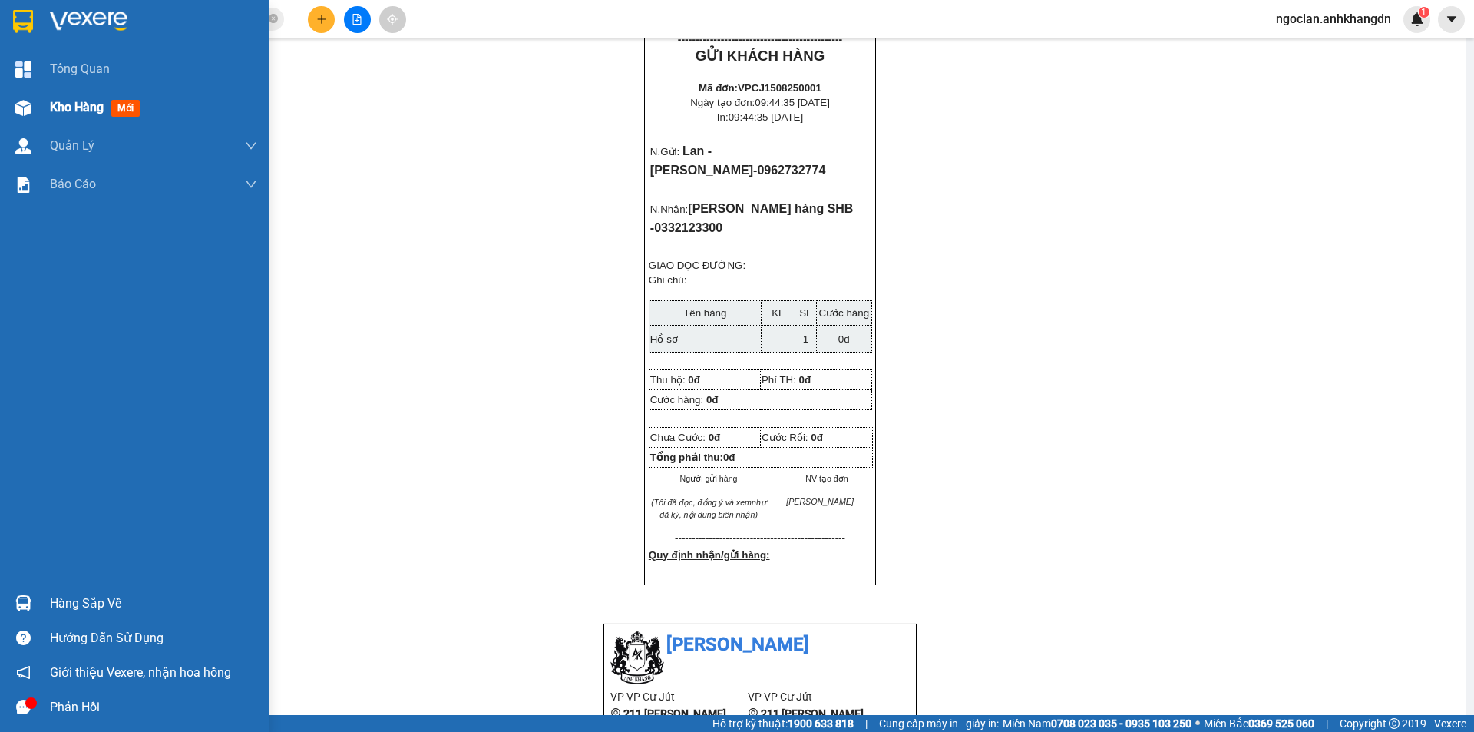
drag, startPoint x: 28, startPoint y: 111, endPoint x: 68, endPoint y: 117, distance: 41.3
click at [29, 111] on img at bounding box center [23, 108] width 16 height 16
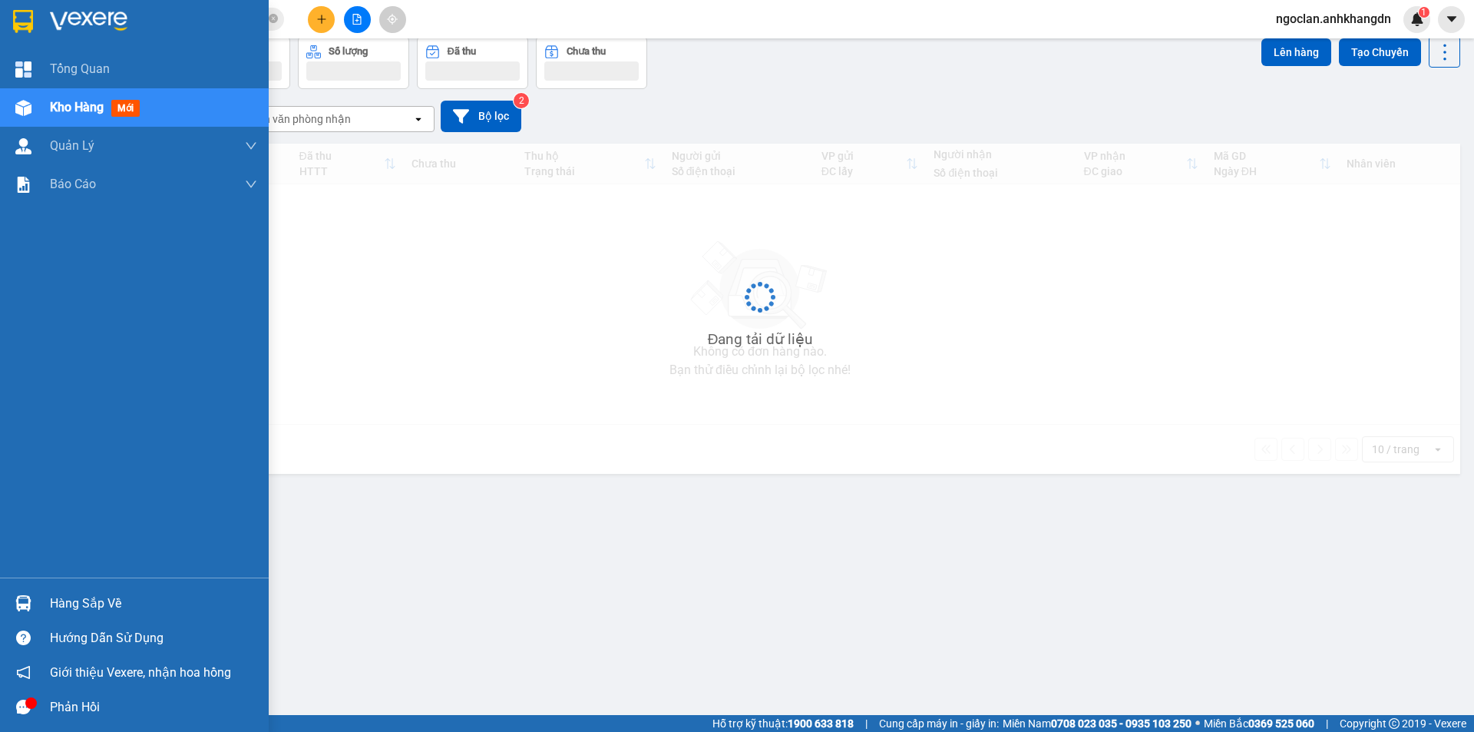
scroll to position [71, 0]
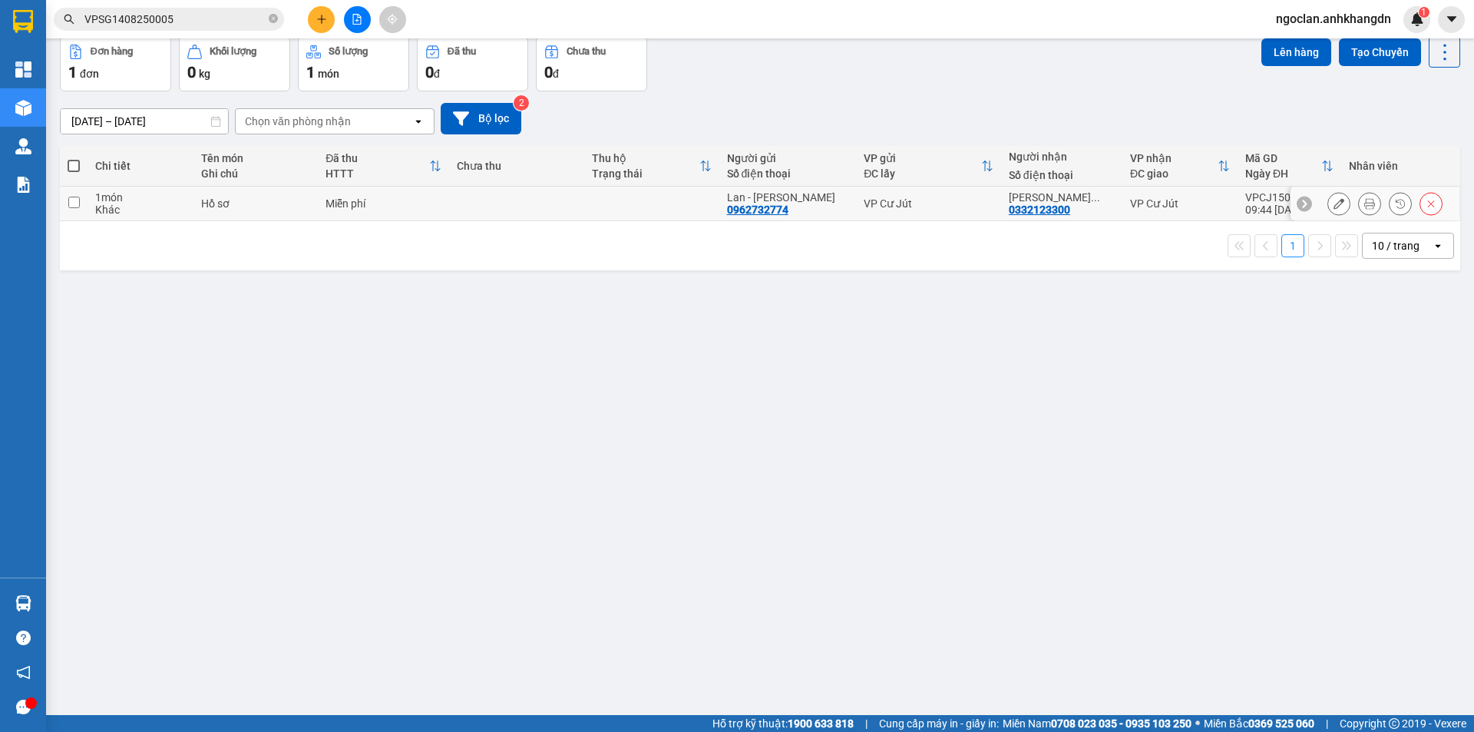
click at [1426, 208] on icon at bounding box center [1431, 203] width 11 height 11
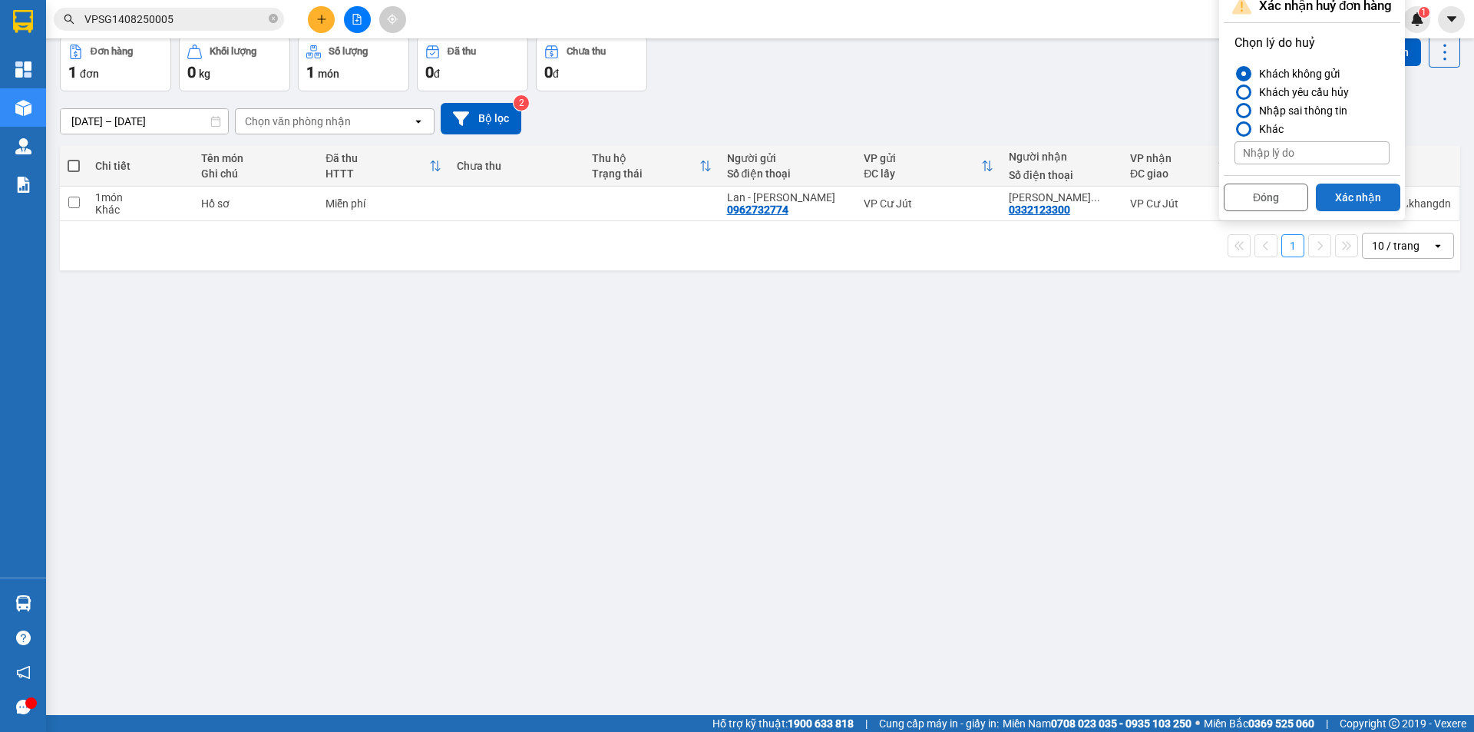
click at [1358, 197] on button "Xác nhận" at bounding box center [1358, 198] width 84 height 28
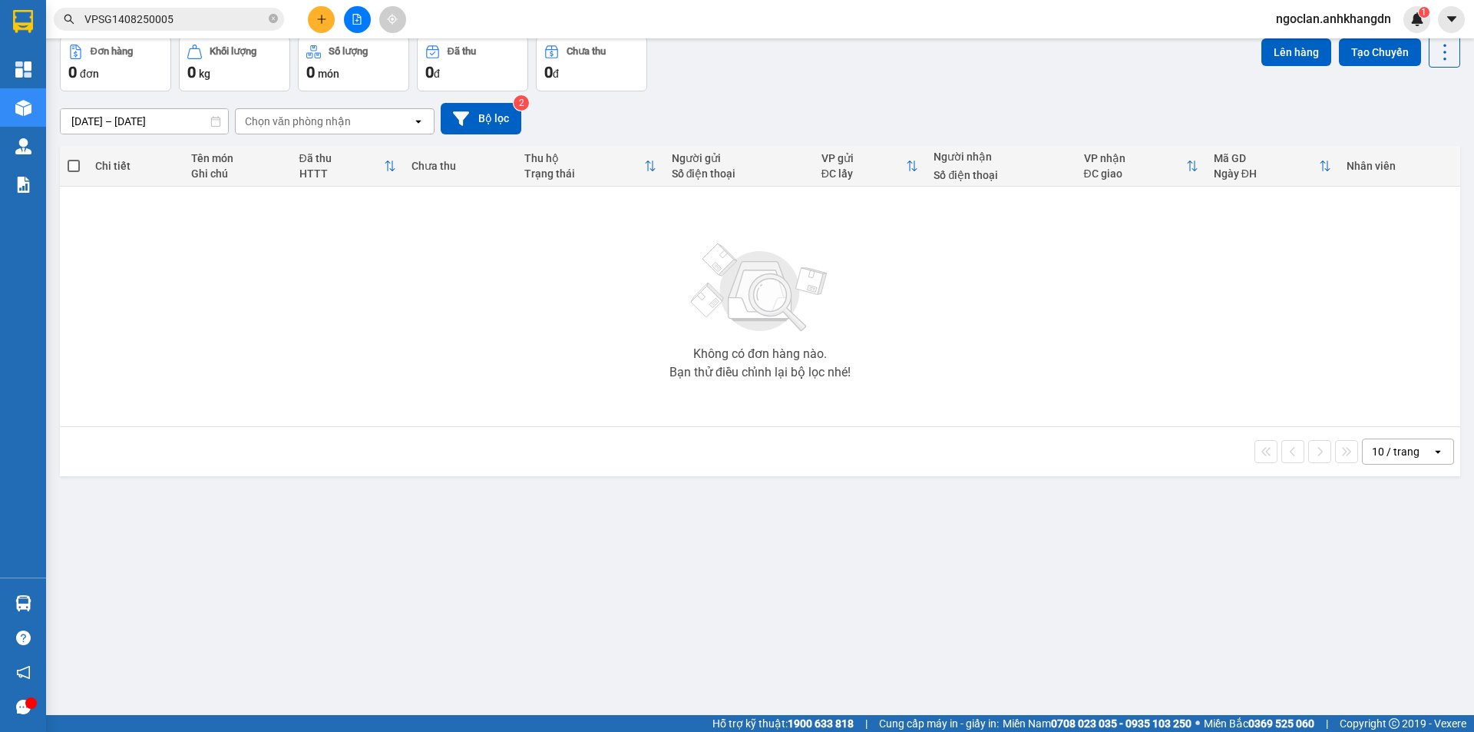
click at [879, 352] on div "Không có đơn hàng nào. Bạn thử điều chỉnh lại bộ lọc nhé!" at bounding box center [760, 306] width 1385 height 230
